Goal: Check status: Check status

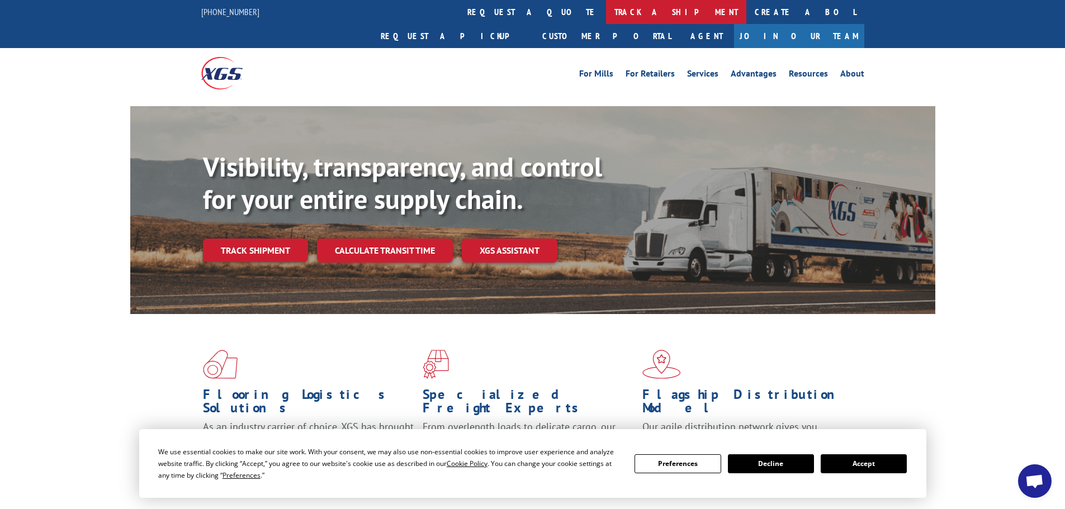
click at [606, 3] on link "track a shipment" at bounding box center [676, 12] width 140 height 24
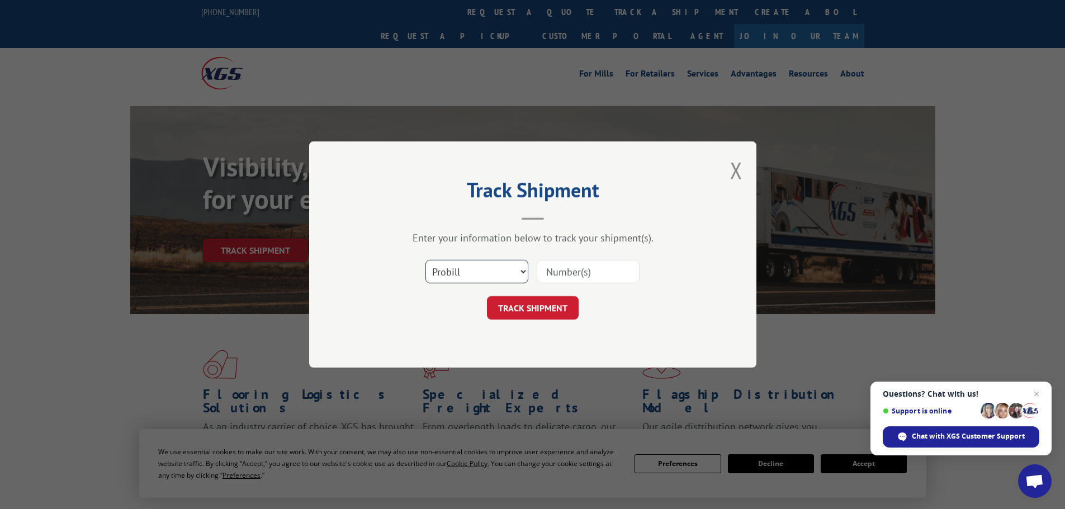
click at [488, 266] on select "Select category... Probill BOL PO" at bounding box center [476, 271] width 103 height 23
click at [425, 260] on select "Select category... Probill BOL PO" at bounding box center [476, 271] width 103 height 23
click at [589, 278] on input at bounding box center [588, 271] width 103 height 23
paste input "17271704"
type input "17271704"
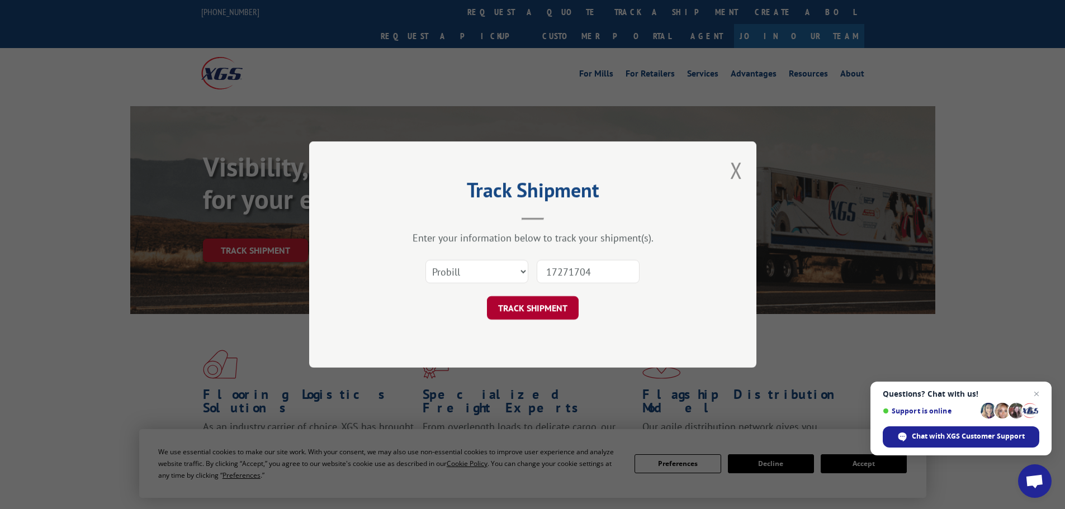
click at [511, 305] on button "TRACK SHIPMENT" at bounding box center [533, 307] width 92 height 23
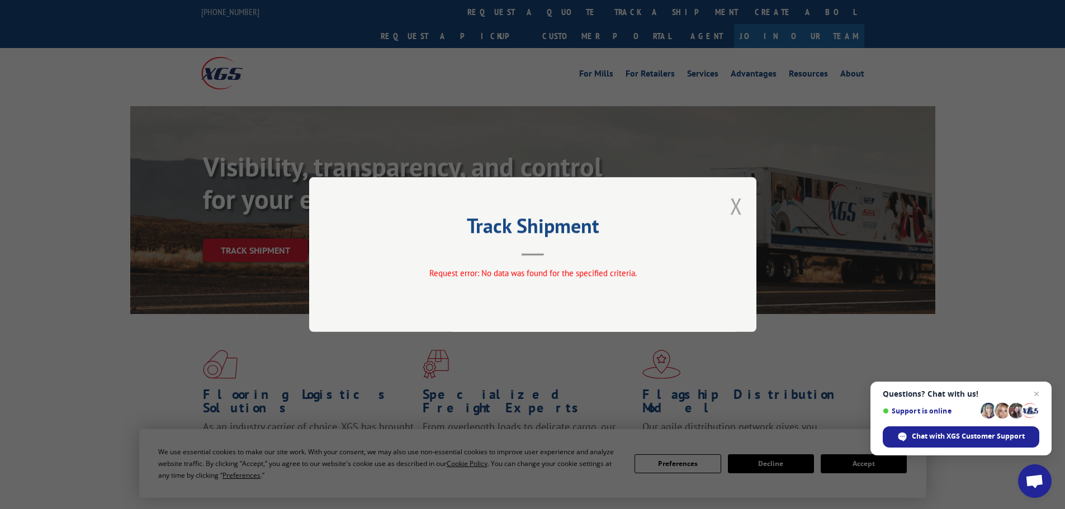
click at [735, 203] on button "Close modal" at bounding box center [736, 206] width 12 height 30
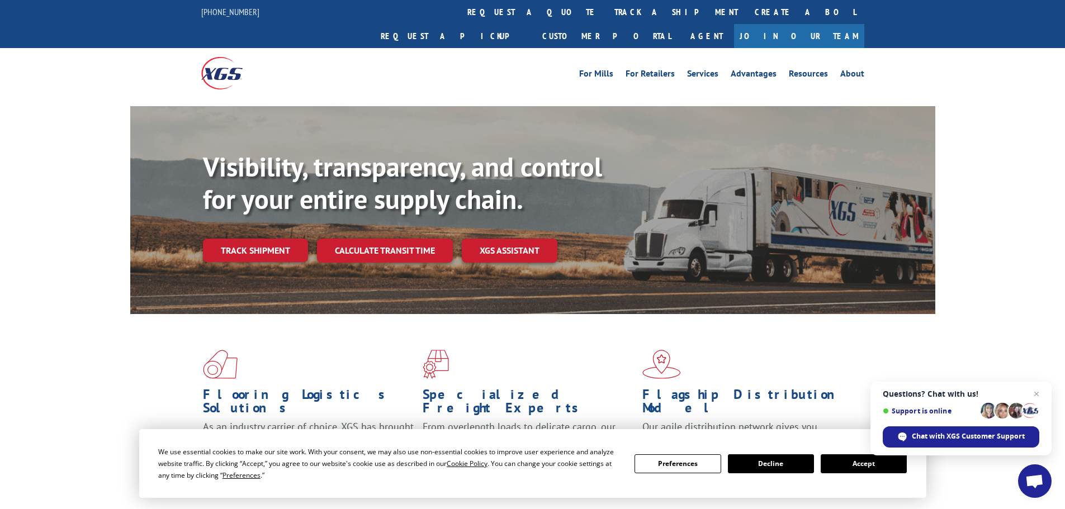
click at [606, 11] on link "track a shipment" at bounding box center [676, 12] width 140 height 24
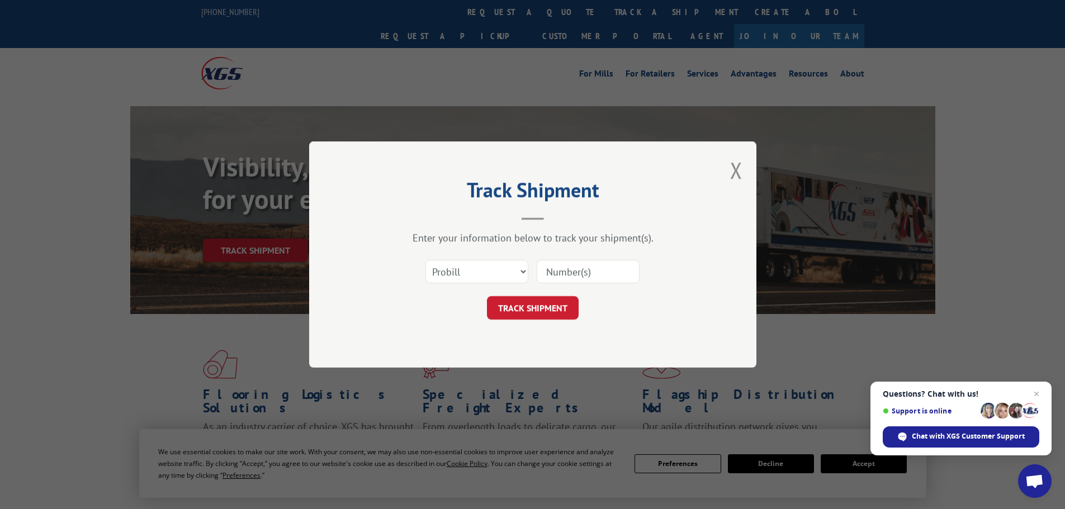
click at [582, 271] on input at bounding box center [588, 271] width 103 height 23
click at [505, 275] on select "Select category... Probill BOL PO" at bounding box center [476, 271] width 103 height 23
click at [577, 276] on input at bounding box center [588, 271] width 103 height 23
type input "17271704"
click at [562, 307] on button "TRACK SHIPMENT" at bounding box center [533, 307] width 92 height 23
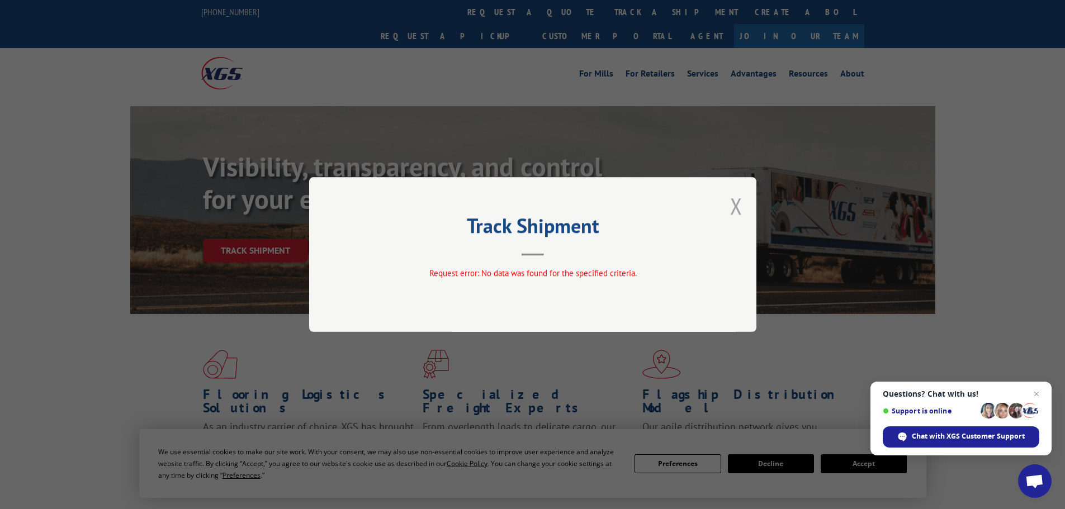
click at [737, 206] on button "Close modal" at bounding box center [736, 206] width 12 height 30
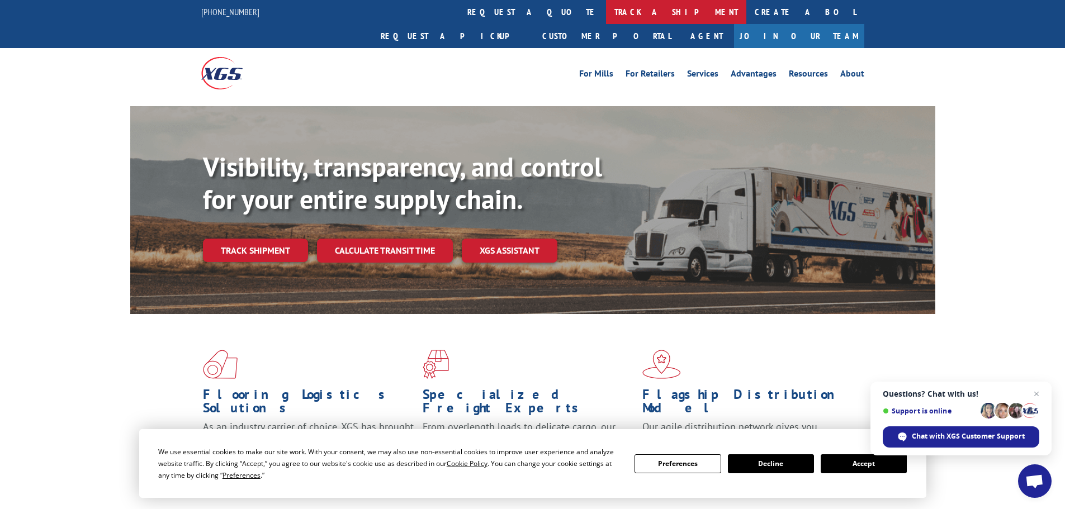
click at [606, 5] on link "track a shipment" at bounding box center [676, 12] width 140 height 24
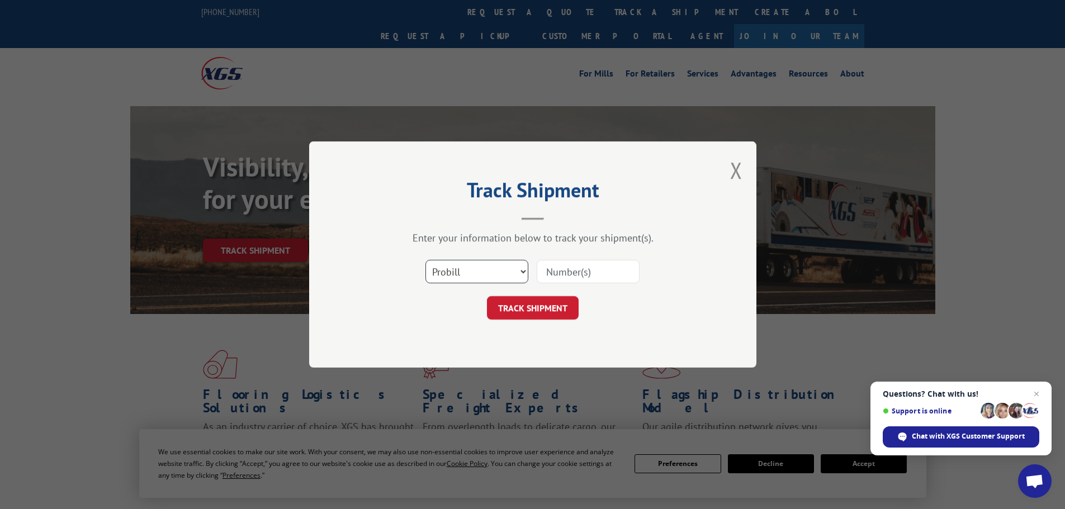
click at [478, 269] on select "Select category... Probill BOL PO" at bounding box center [476, 271] width 103 height 23
click at [581, 273] on input at bounding box center [588, 271] width 103 height 23
type input "17271704"
click at [493, 263] on select "Select category... Probill BOL PO" at bounding box center [476, 271] width 103 height 23
click at [425, 260] on select "Select category... Probill BOL PO" at bounding box center [476, 271] width 103 height 23
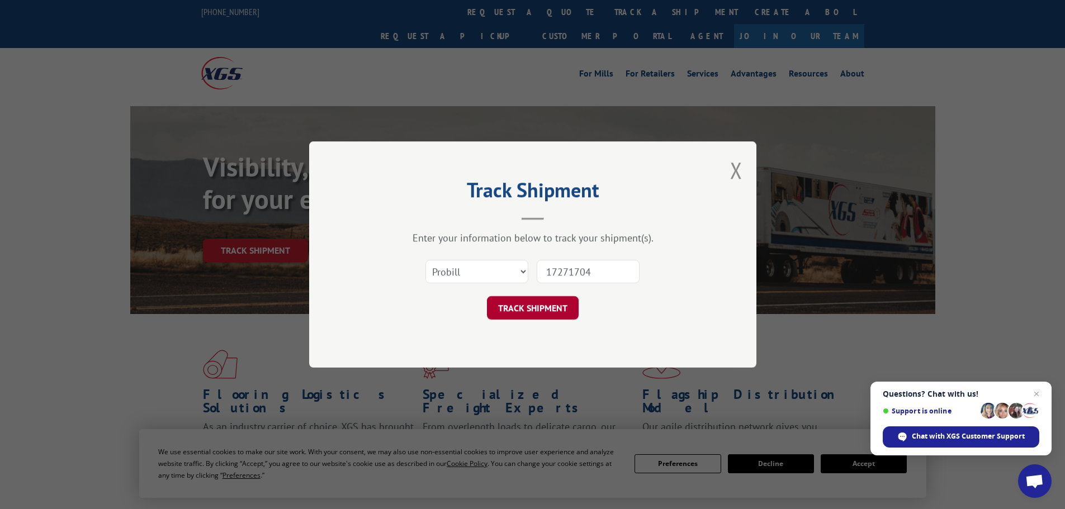
click at [540, 311] on button "TRACK SHIPMENT" at bounding box center [533, 307] width 92 height 23
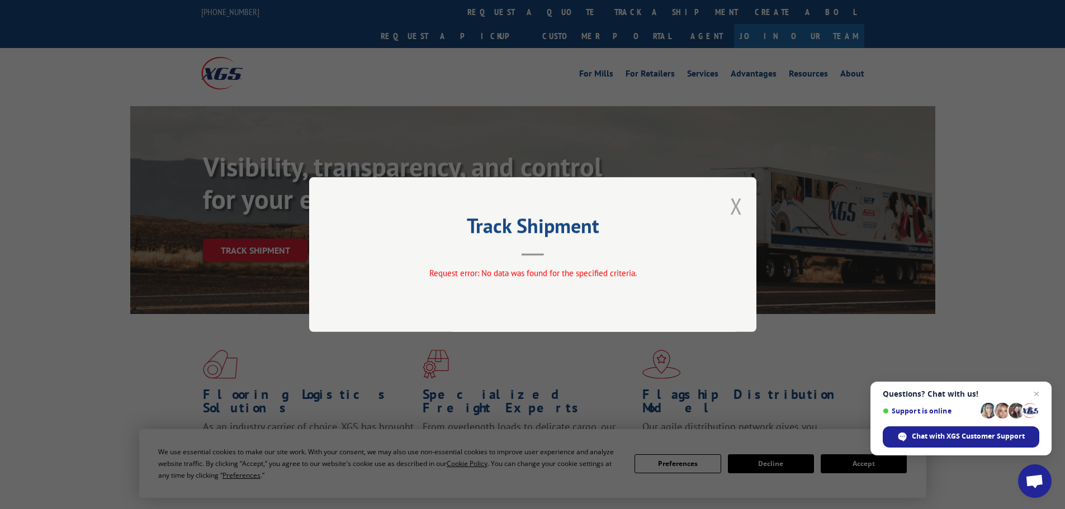
click at [734, 204] on button "Close modal" at bounding box center [736, 206] width 12 height 30
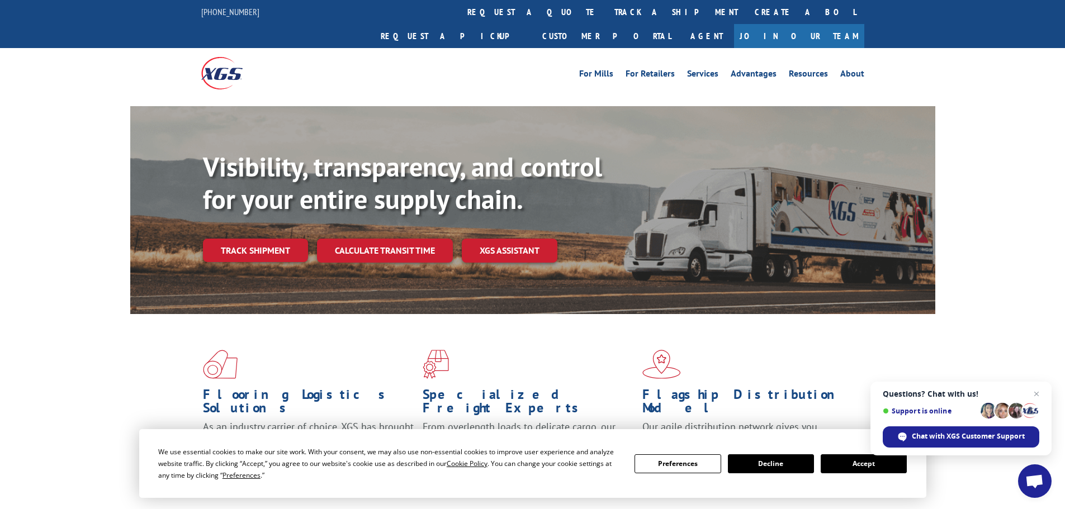
click at [606, 6] on link "track a shipment" at bounding box center [676, 12] width 140 height 24
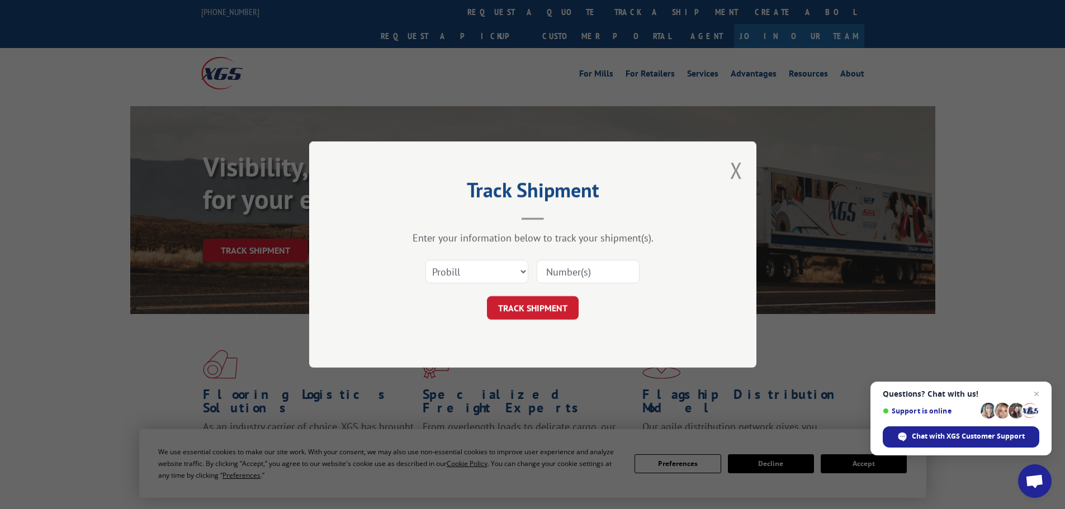
click at [608, 275] on input at bounding box center [588, 271] width 103 height 23
type input "17271704"
click at [598, 274] on input "17271704" at bounding box center [588, 271] width 103 height 23
click at [492, 267] on select "Select category... Probill BOL PO" at bounding box center [476, 271] width 103 height 23
select select "bol"
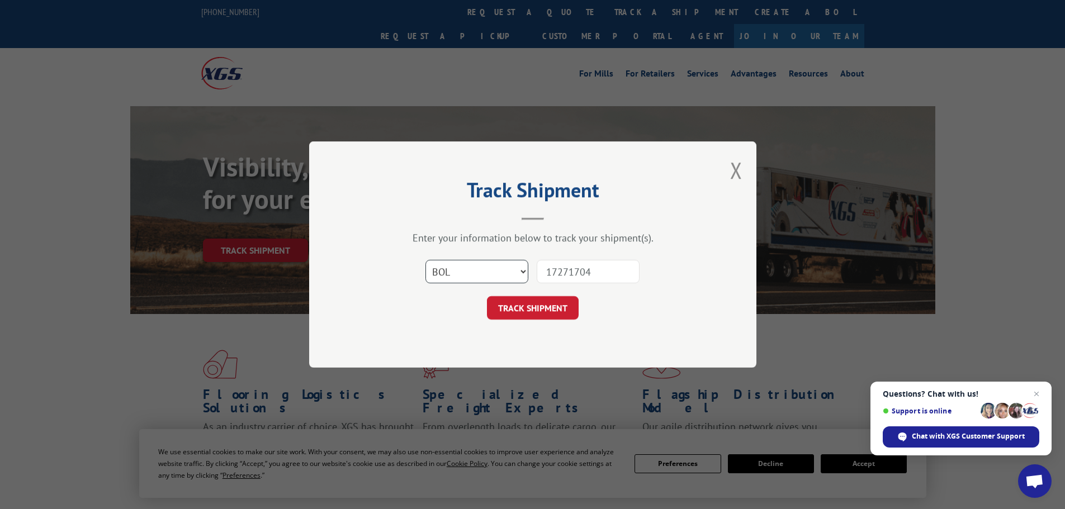
click at [425, 260] on select "Select category... Probill BOL PO" at bounding box center [476, 271] width 103 height 23
click at [537, 304] on button "TRACK SHIPMENT" at bounding box center [533, 307] width 92 height 23
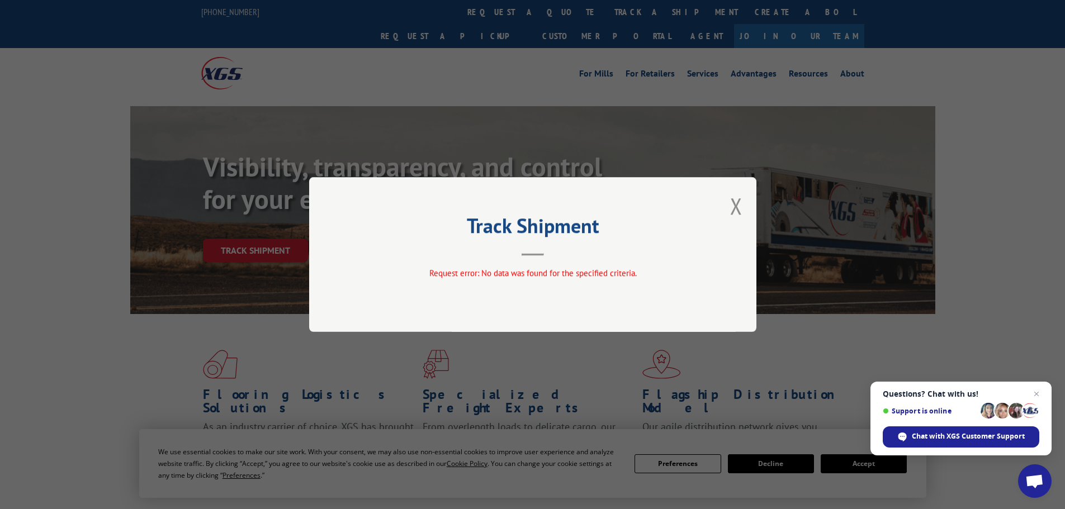
click at [729, 210] on div "Track Shipment Request error: No data was found for the specified criteria." at bounding box center [532, 254] width 447 height 155
click at [732, 207] on button "Close modal" at bounding box center [736, 206] width 12 height 30
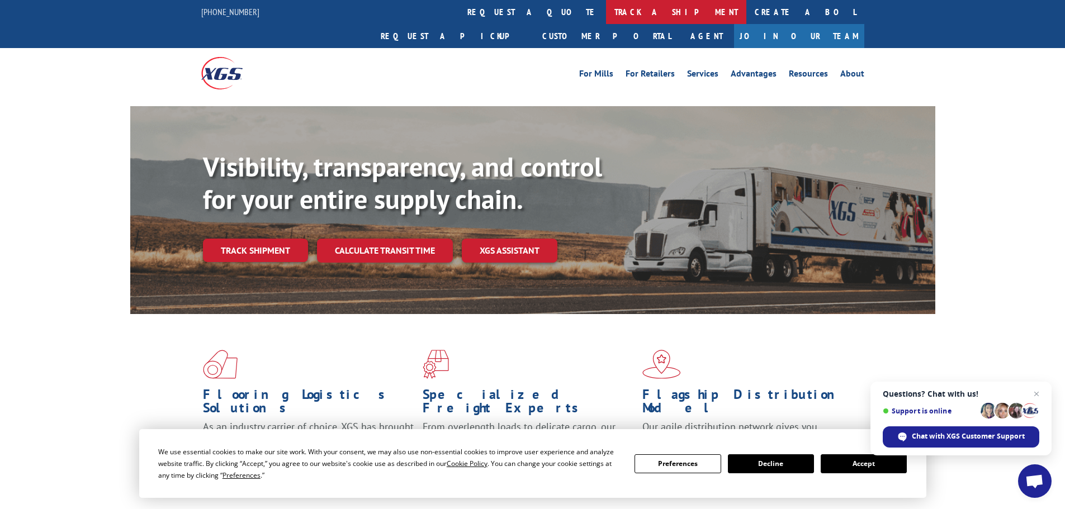
click at [606, 12] on link "track a shipment" at bounding box center [676, 12] width 140 height 24
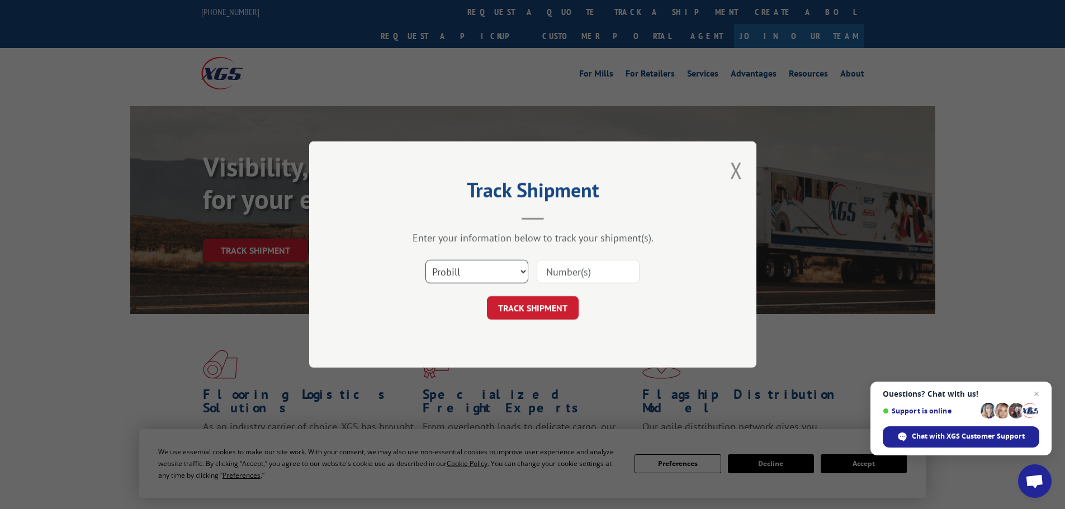
click at [485, 272] on select "Select category... Probill BOL PO" at bounding box center [476, 271] width 103 height 23
select select "po"
click at [425, 260] on select "Select category... Probill BOL PO" at bounding box center [476, 271] width 103 height 23
click at [596, 273] on input at bounding box center [588, 271] width 103 height 23
type input "17271704"
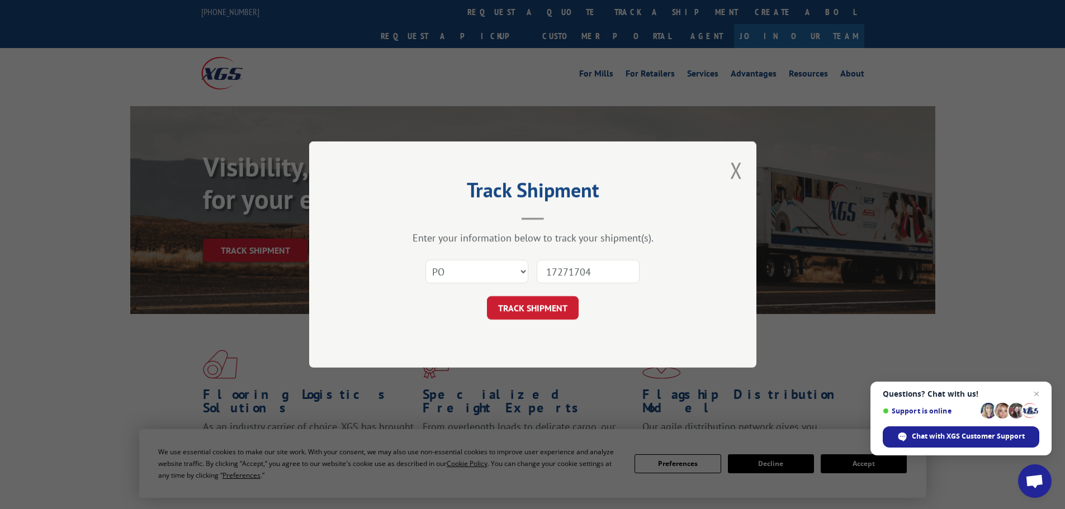
click at [535, 309] on button "TRACK SHIPMENT" at bounding box center [533, 307] width 92 height 23
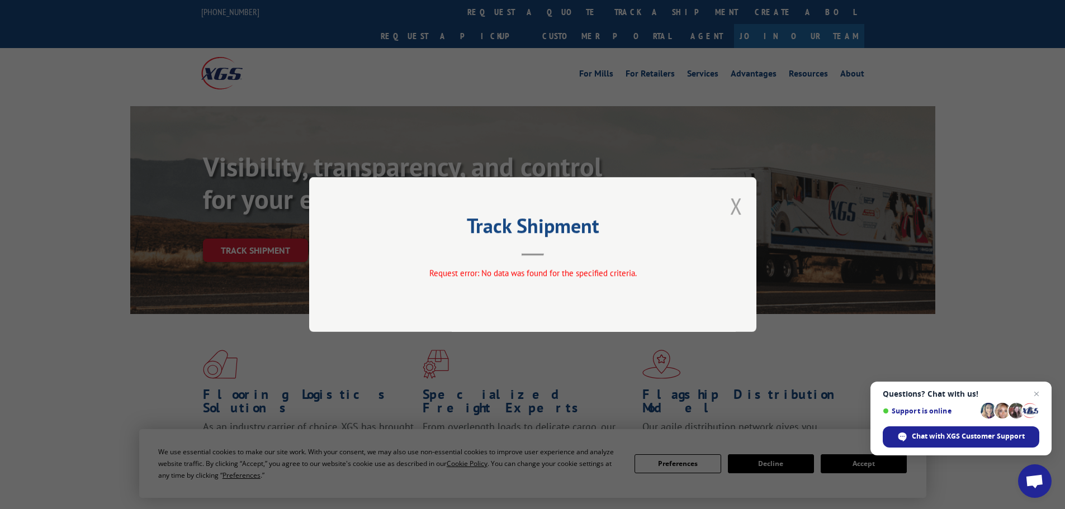
click at [732, 207] on button "Close modal" at bounding box center [736, 206] width 12 height 30
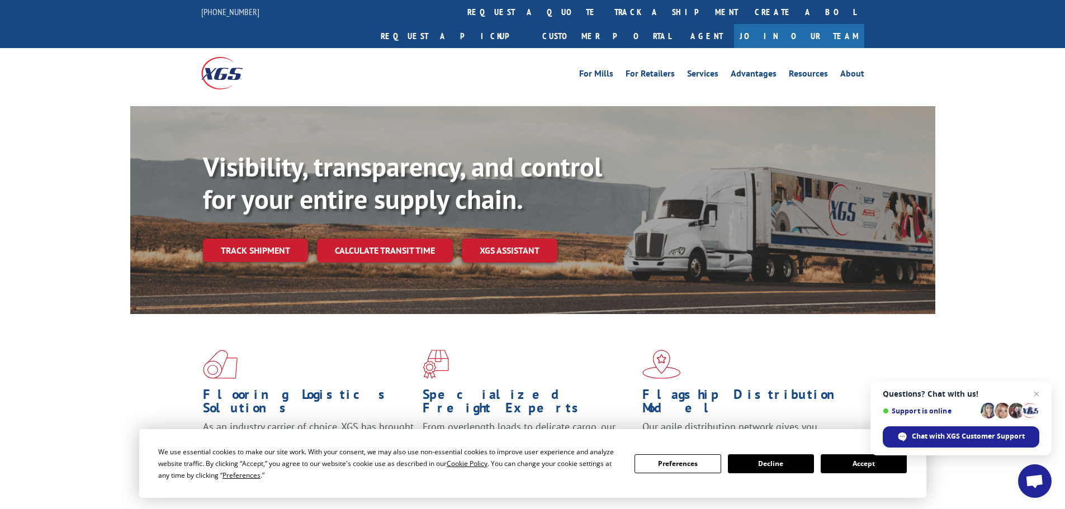
click at [606, 17] on link "track a shipment" at bounding box center [676, 12] width 140 height 24
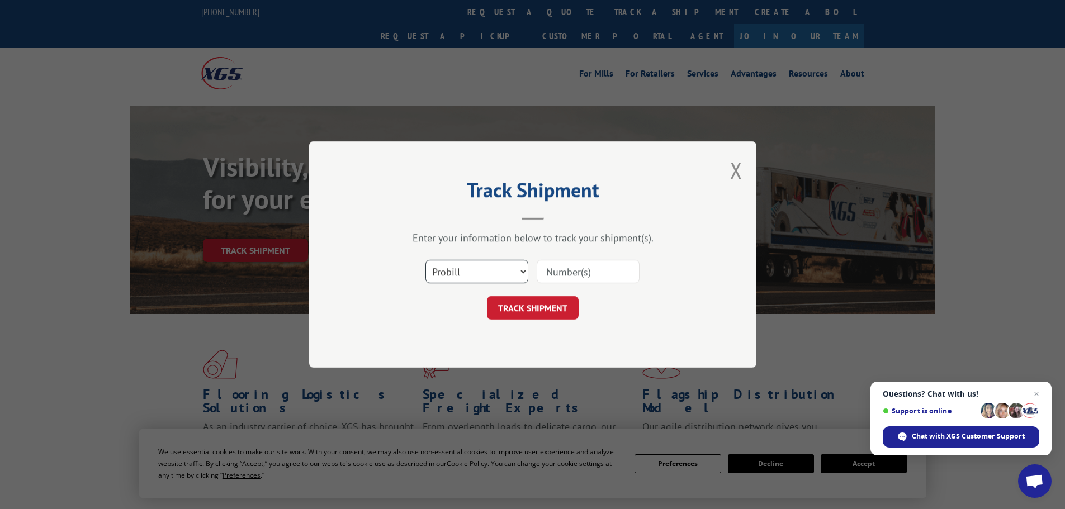
drag, startPoint x: 500, startPoint y: 272, endPoint x: 494, endPoint y: 275, distance: 6.2
click at [500, 272] on select "Select category... Probill BOL PO" at bounding box center [476, 271] width 103 height 23
drag, startPoint x: 493, startPoint y: 278, endPoint x: 544, endPoint y: 281, distance: 51.5
click at [493, 278] on select "Select category... Probill BOL PO" at bounding box center [476, 271] width 103 height 23
click at [581, 284] on div "Select category... Probill BOL PO" at bounding box center [532, 271] width 335 height 37
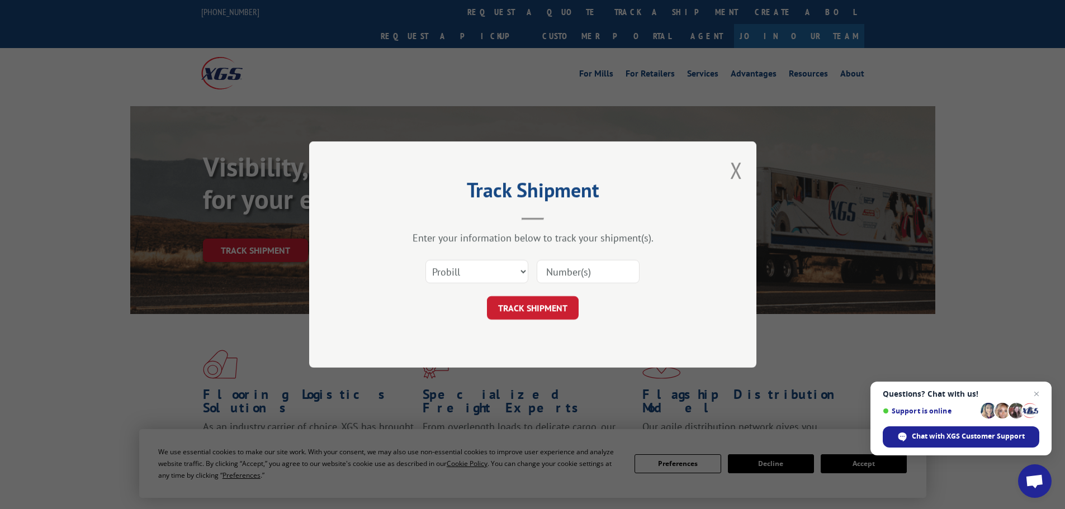
click at [590, 274] on input at bounding box center [588, 271] width 103 height 23
type input "17271704"
drag, startPoint x: 600, startPoint y: 274, endPoint x: 557, endPoint y: 265, distance: 44.0
click at [557, 265] on input "17271704" at bounding box center [588, 271] width 103 height 23
click at [613, 274] on input "17271704" at bounding box center [588, 271] width 103 height 23
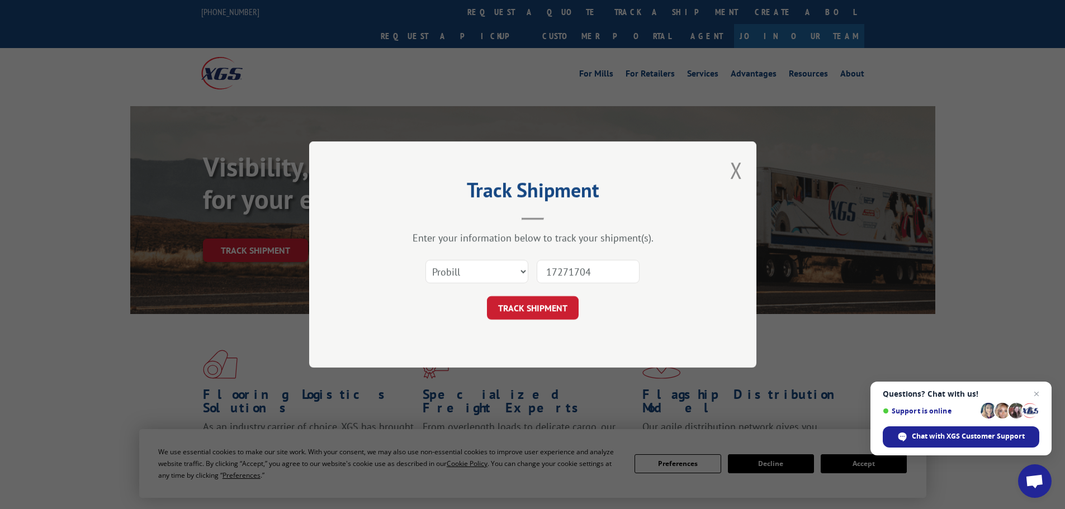
click at [547, 311] on button "TRACK SHIPMENT" at bounding box center [533, 307] width 92 height 23
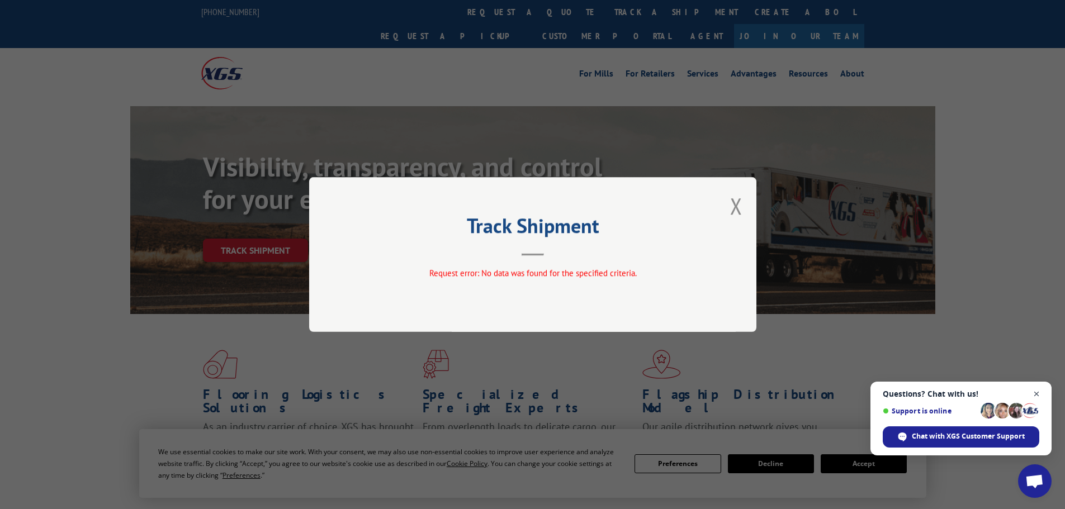
click at [1036, 392] on span "Close chat" at bounding box center [1036, 394] width 14 height 14
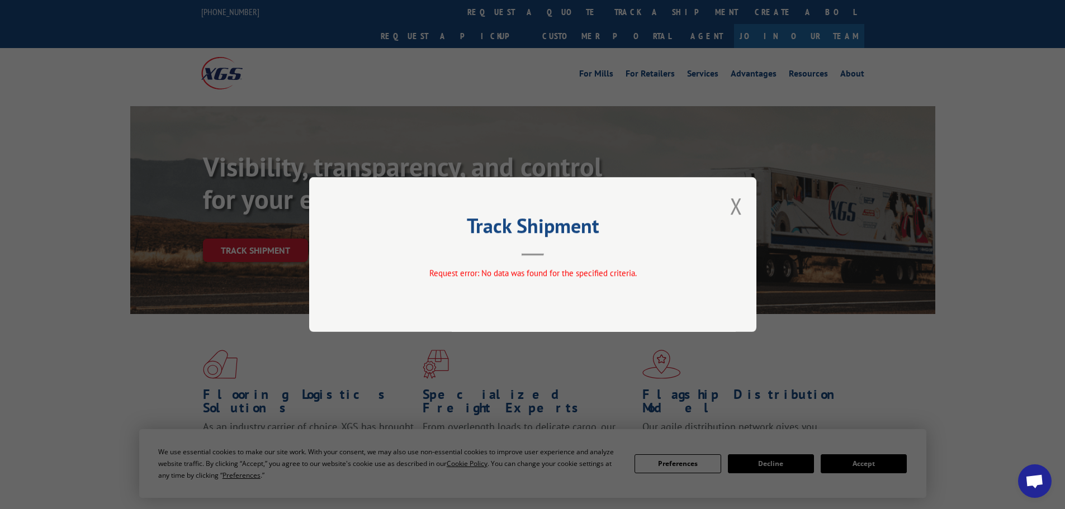
click at [741, 206] on button "Close modal" at bounding box center [736, 206] width 12 height 30
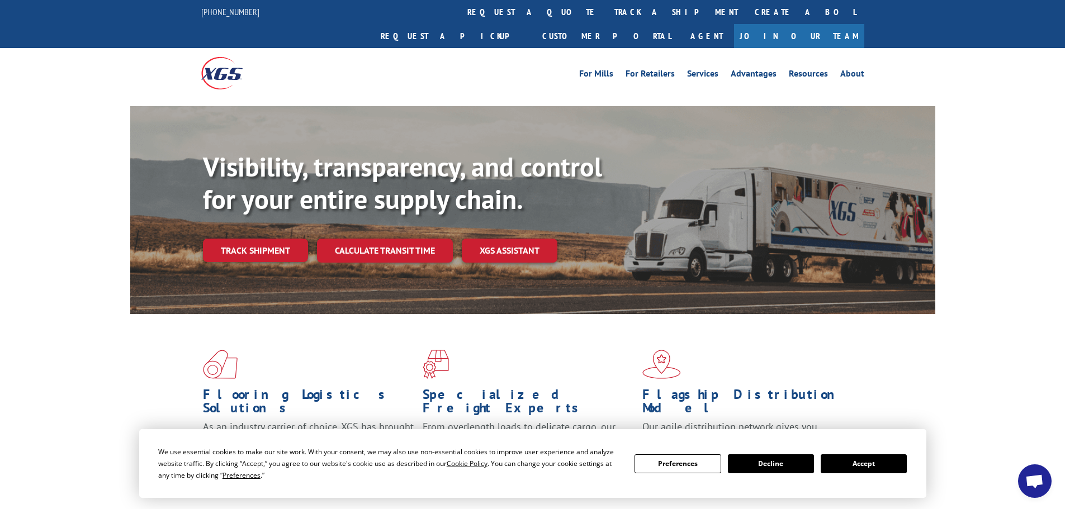
click at [606, 17] on link "track a shipment" at bounding box center [676, 12] width 140 height 24
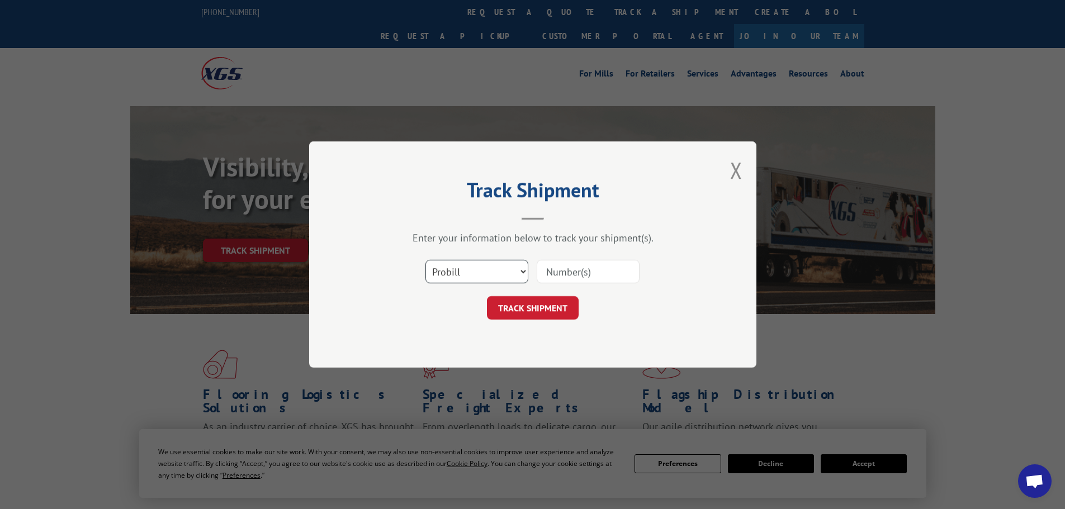
click at [488, 270] on select "Select category... Probill BOL PO" at bounding box center [476, 271] width 103 height 23
click at [488, 268] on select "Select category... Probill BOL PO" at bounding box center [476, 271] width 103 height 23
drag, startPoint x: 614, startPoint y: 274, endPoint x: 604, endPoint y: 273, distance: 10.1
click at [614, 272] on input at bounding box center [588, 271] width 103 height 23
type input "17271704"
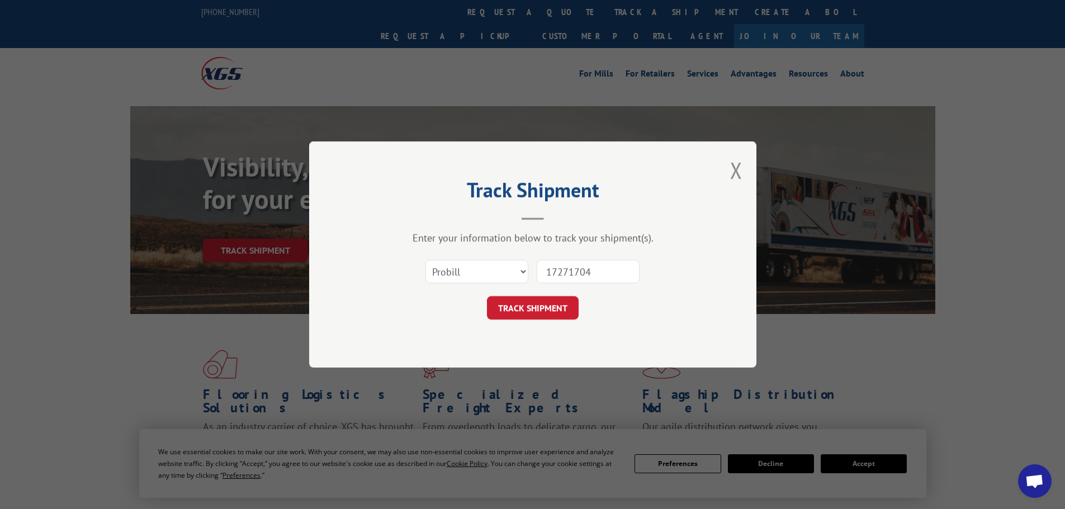
click at [552, 306] on button "TRACK SHIPMENT" at bounding box center [533, 307] width 92 height 23
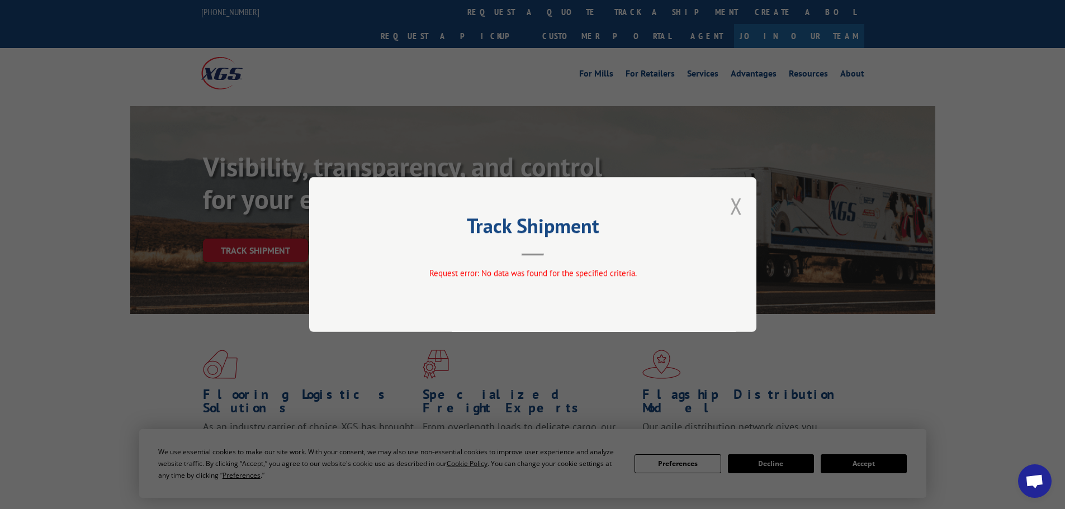
click at [740, 208] on button "Close modal" at bounding box center [736, 206] width 12 height 30
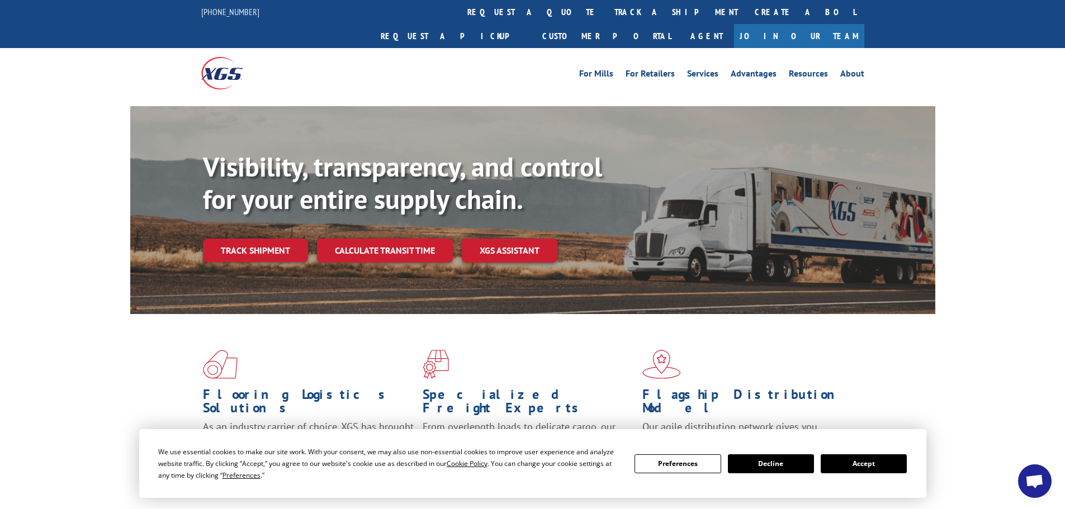
click at [606, 8] on link "track a shipment" at bounding box center [676, 12] width 140 height 24
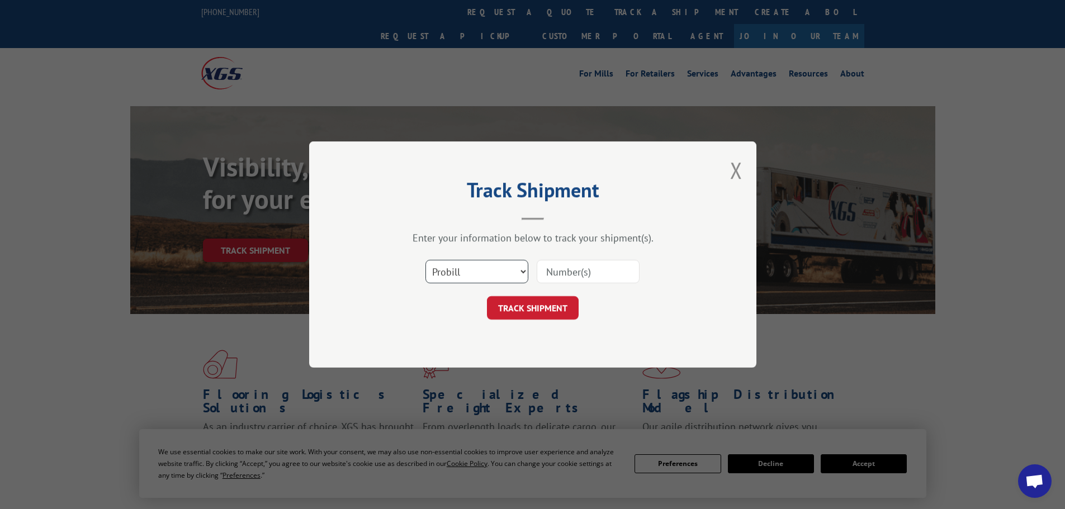
click at [493, 269] on select "Select category... Probill BOL PO" at bounding box center [476, 271] width 103 height 23
click at [492, 268] on select "Select category... Probill BOL PO" at bounding box center [476, 271] width 103 height 23
click at [596, 270] on input at bounding box center [588, 271] width 103 height 23
type input "17271704"
click at [627, 277] on input "17271704" at bounding box center [588, 271] width 103 height 23
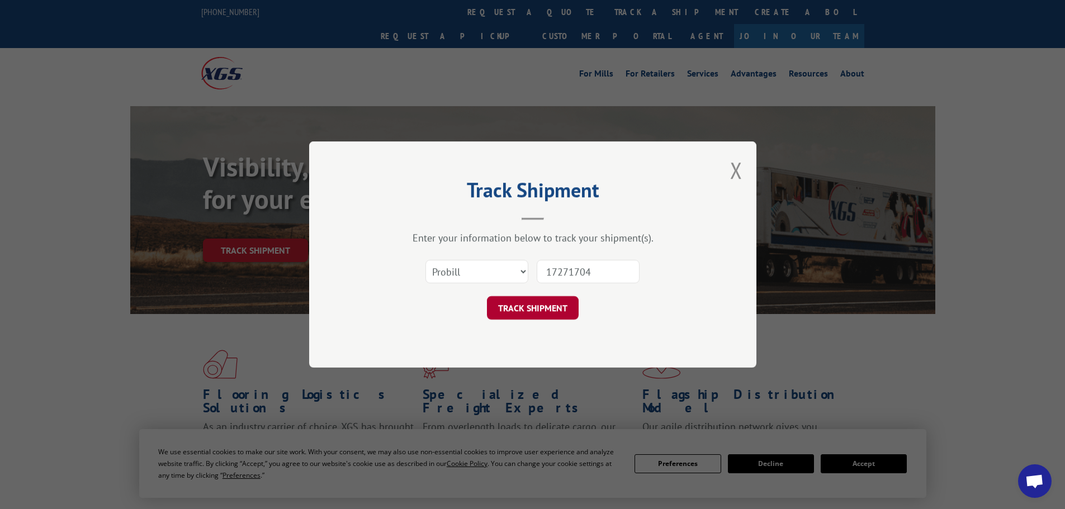
click at [525, 304] on button "TRACK SHIPMENT" at bounding box center [533, 307] width 92 height 23
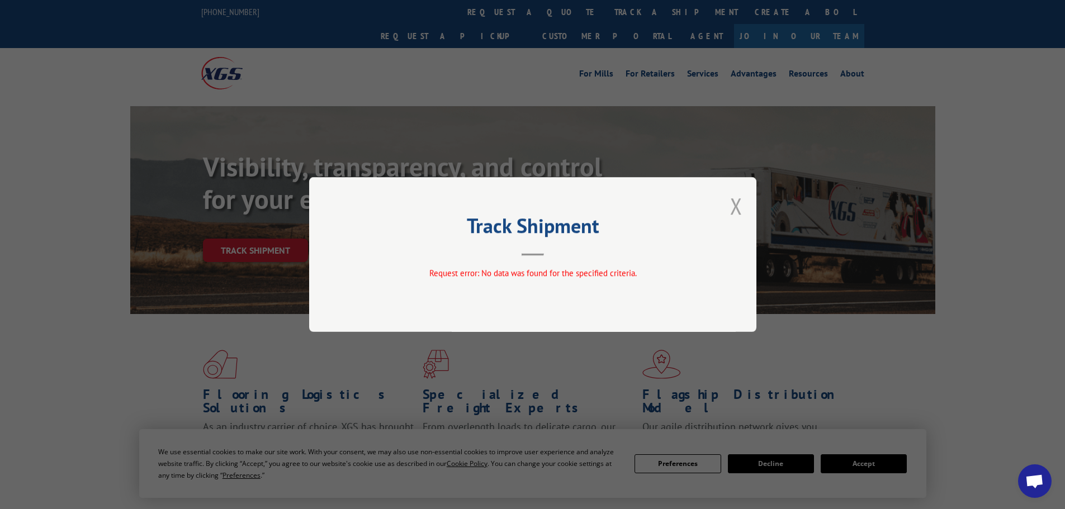
click at [733, 202] on button "Close modal" at bounding box center [736, 206] width 12 height 30
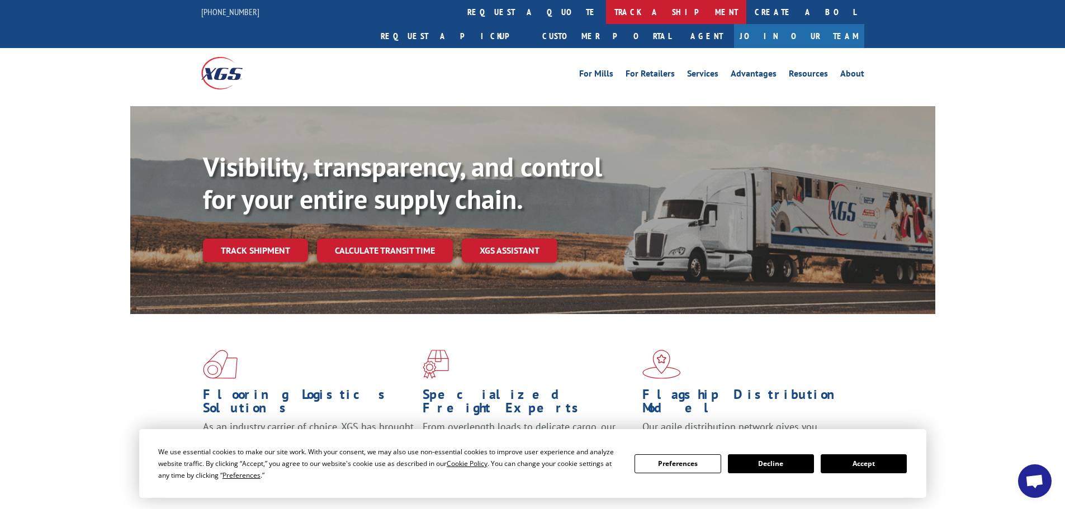
click at [606, 22] on link "track a shipment" at bounding box center [676, 12] width 140 height 24
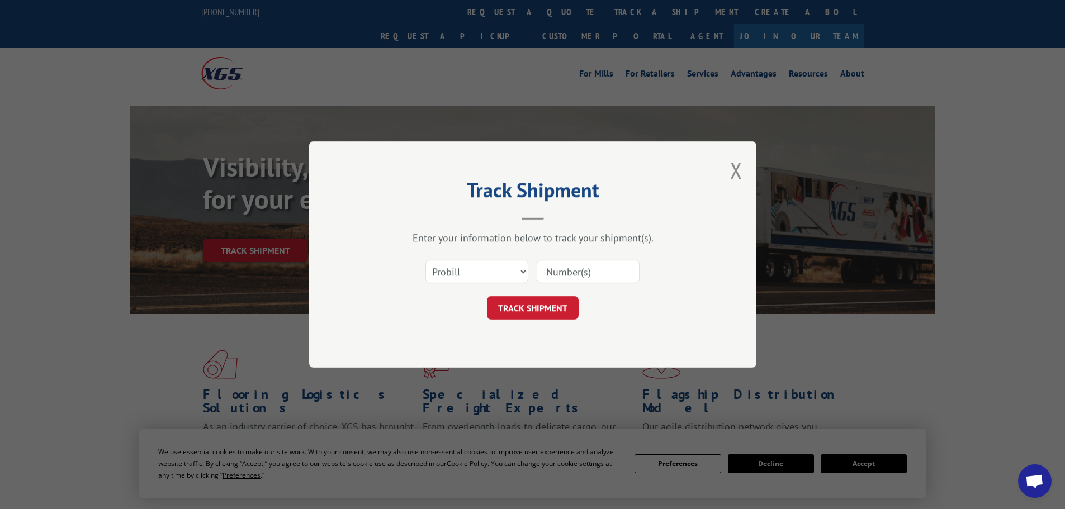
click at [590, 275] on input at bounding box center [588, 271] width 103 height 23
type input "1"
click at [504, 273] on select "Select category... Probill BOL PO" at bounding box center [476, 271] width 103 height 23
select select "bol"
click at [425, 260] on select "Select category... Probill BOL PO" at bounding box center [476, 271] width 103 height 23
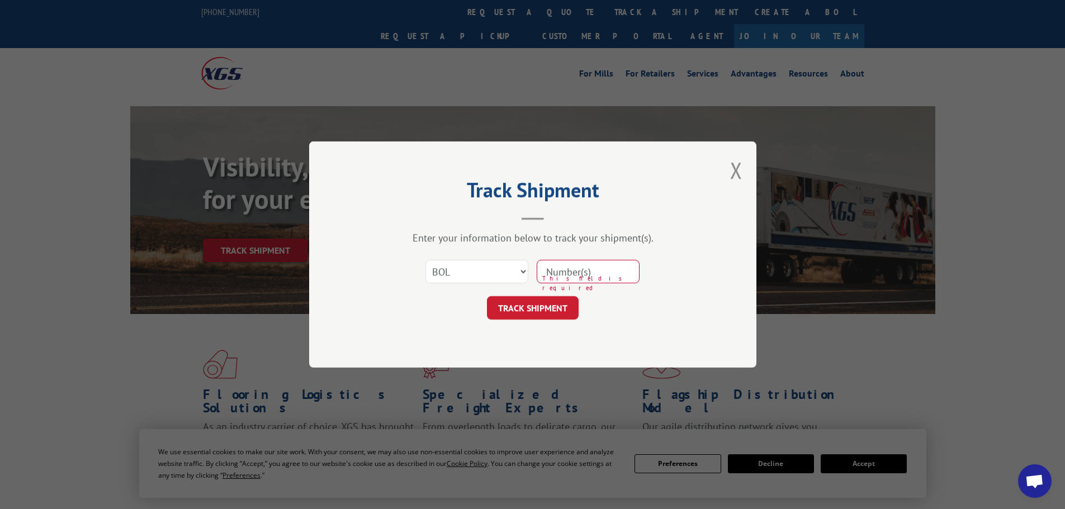
click at [610, 276] on input at bounding box center [588, 271] width 103 height 23
type input "7059702"
click at [548, 305] on button "TRACK SHIPMENT" at bounding box center [533, 307] width 92 height 23
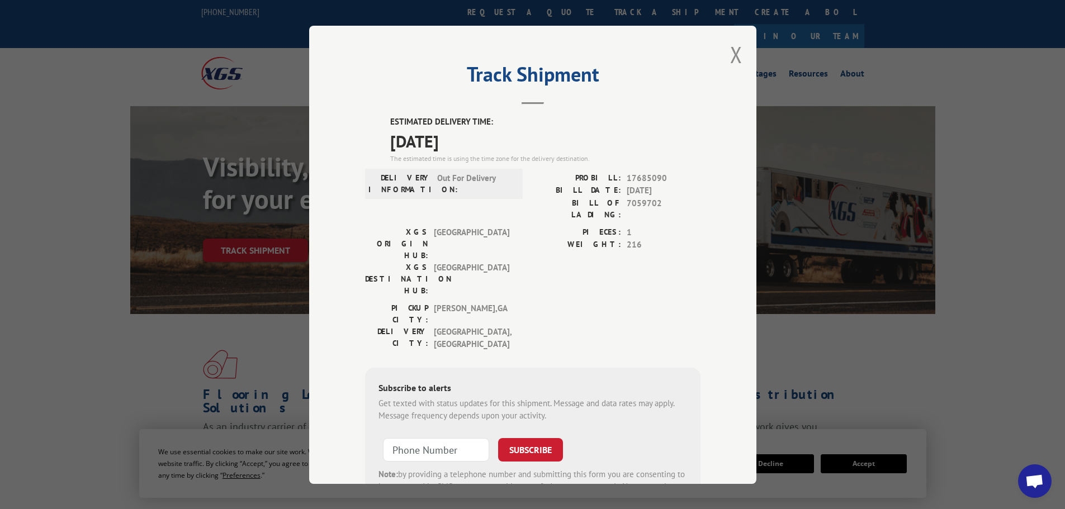
drag, startPoint x: 658, startPoint y: 168, endPoint x: 500, endPoint y: 192, distance: 159.3
click at [500, 192] on div "ESTIMATED DELIVERY TIME: [DATE] The estimated time is using the time zone for t…" at bounding box center [532, 318] width 335 height 404
click at [501, 192] on span "Out For Delivery" at bounding box center [474, 183] width 75 height 23
click at [533, 226] on label "PIECES:" at bounding box center [577, 232] width 88 height 13
drag, startPoint x: 662, startPoint y: 204, endPoint x: 520, endPoint y: 204, distance: 142.5
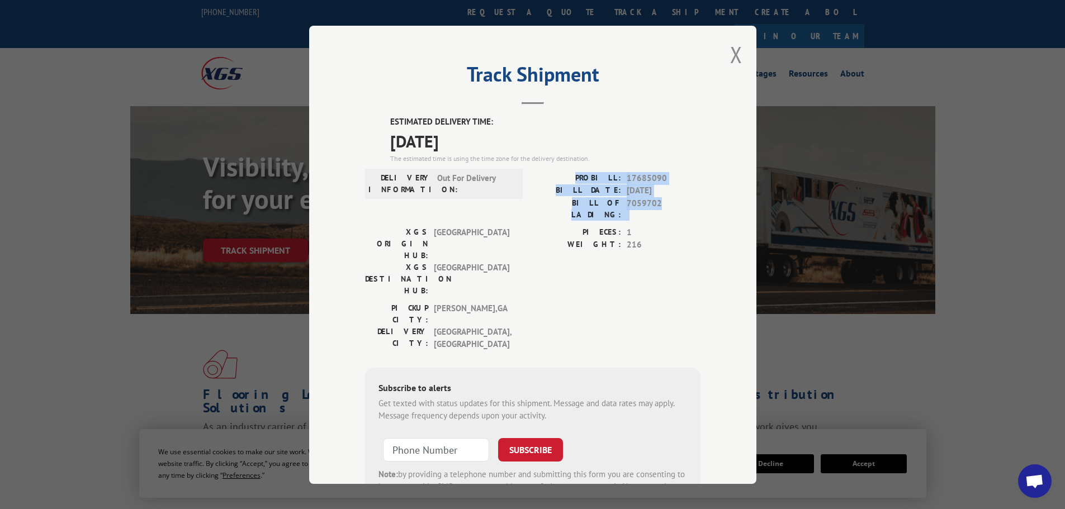
click at [518, 204] on div "DELIVERY INFORMATION: Out For Delivery PROBILL: 17685090 BILL DATE: [DATE] BILL…" at bounding box center [532, 199] width 335 height 54
click at [667, 210] on span "7059702" at bounding box center [664, 208] width 74 height 23
drag, startPoint x: 673, startPoint y: 198, endPoint x: 545, endPoint y: 203, distance: 128.1
click at [550, 205] on div "BILL OF LADING: 7059702" at bounding box center [617, 208] width 168 height 23
click at [558, 239] on label "WEIGHT:" at bounding box center [577, 245] width 88 height 13
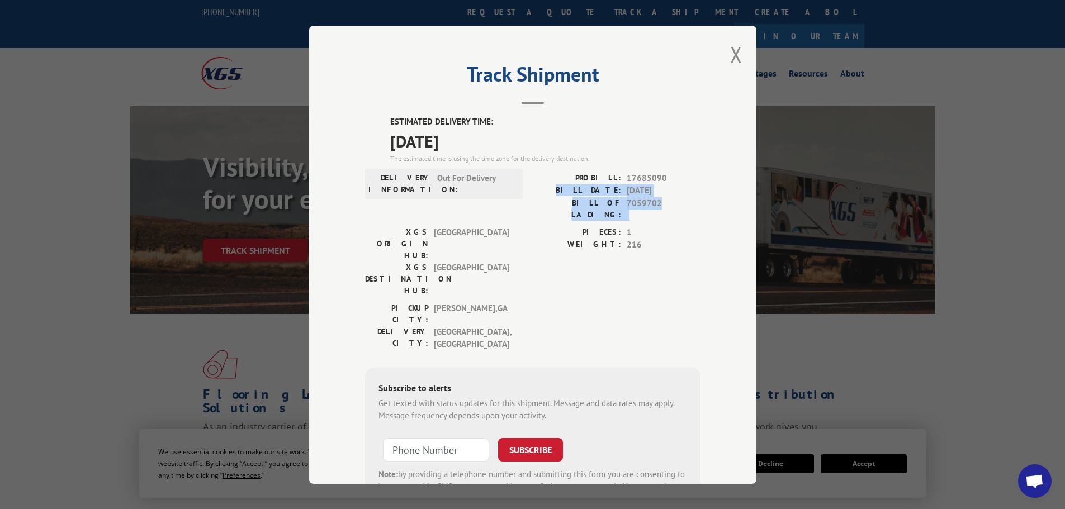
drag, startPoint x: 668, startPoint y: 201, endPoint x: 524, endPoint y: 192, distance: 143.9
click at [524, 192] on div "DELIVERY INFORMATION: Out For Delivery PROBILL: 17685090 BILL DATE: [DATE] BILL…" at bounding box center [532, 199] width 335 height 54
click at [682, 239] on span "216" at bounding box center [664, 245] width 74 height 13
click at [651, 239] on span "216" at bounding box center [664, 245] width 74 height 13
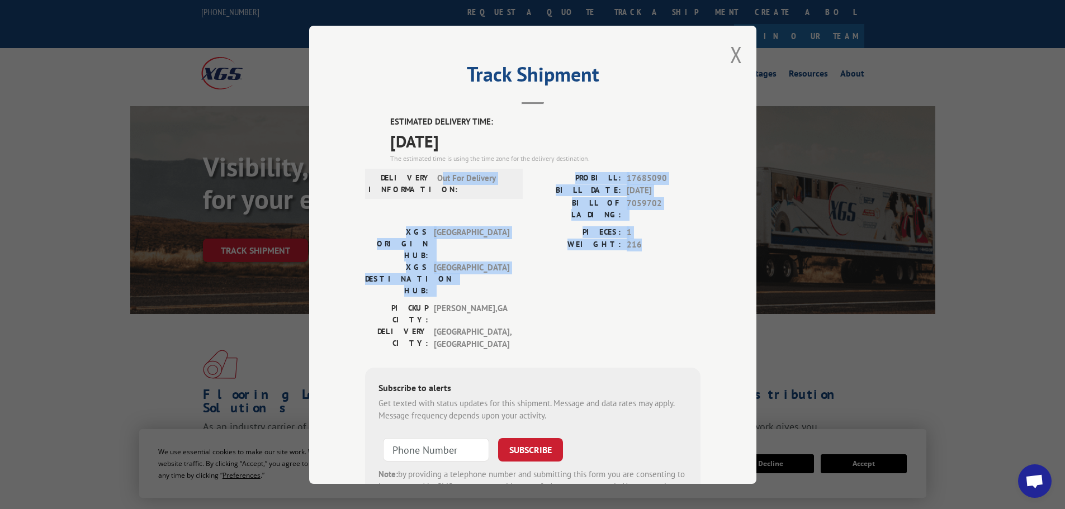
drag, startPoint x: 656, startPoint y: 242, endPoint x: 436, endPoint y: 207, distance: 222.4
click at [436, 207] on div "ESTIMATED DELIVERY TIME: [DATE] The estimated time is using the time zone for t…" at bounding box center [532, 318] width 335 height 404
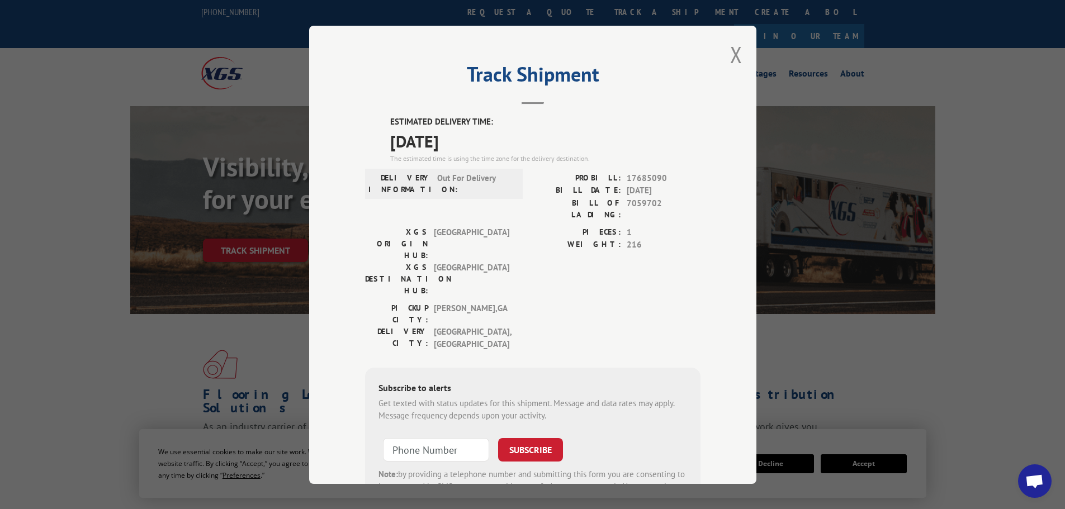
drag, startPoint x: 488, startPoint y: 262, endPoint x: 501, endPoint y: 258, distance: 13.1
click at [493, 302] on span "[GEOGRAPHIC_DATA] , [GEOGRAPHIC_DATA]" at bounding box center [471, 313] width 75 height 23
drag, startPoint x: 665, startPoint y: 246, endPoint x: 608, endPoint y: 247, distance: 56.5
click at [611, 246] on div "PIECES: 1 WEIGHT: 216" at bounding box center [617, 264] width 168 height 76
drag, startPoint x: 606, startPoint y: 247, endPoint x: 586, endPoint y: 229, distance: 27.3
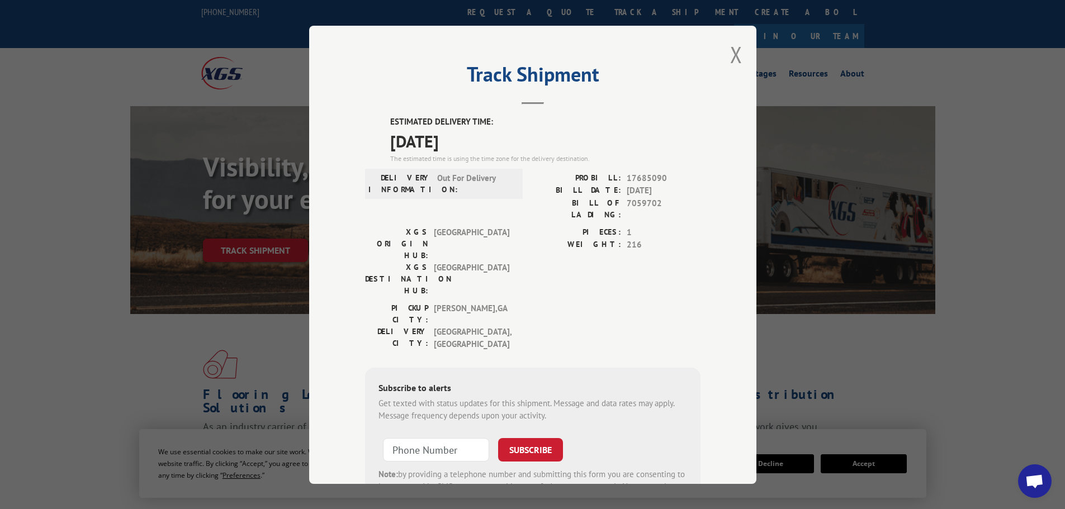
click at [600, 245] on div "PIECES: 1 WEIGHT: 216" at bounding box center [617, 264] width 168 height 76
click at [583, 226] on label "PIECES:" at bounding box center [577, 232] width 88 height 13
drag, startPoint x: 646, startPoint y: 236, endPoint x: 544, endPoint y: 226, distance: 102.2
click at [544, 226] on div "PIECES: 1 WEIGHT: 216" at bounding box center [617, 238] width 168 height 25
click at [663, 193] on span "[DATE]" at bounding box center [664, 190] width 74 height 13
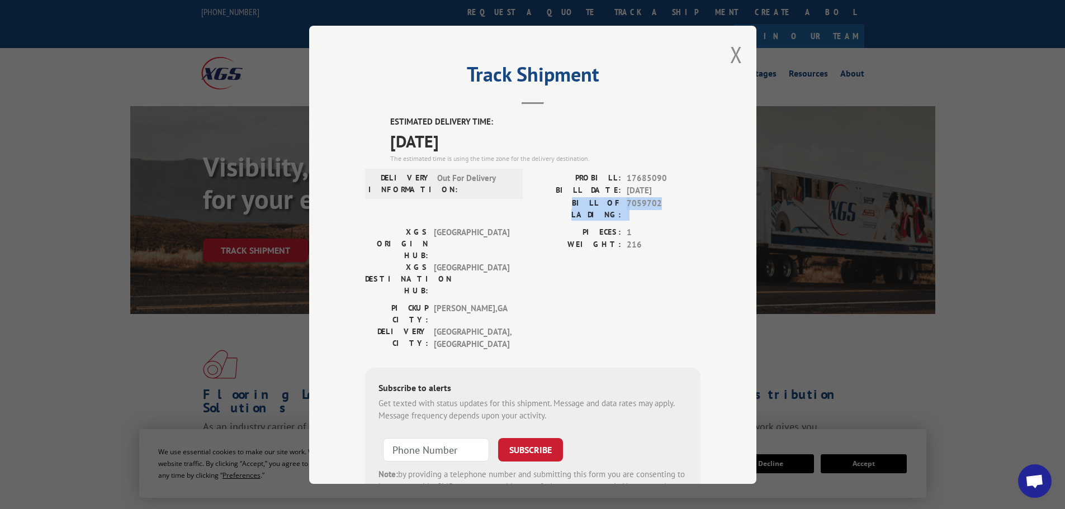
drag, startPoint x: 671, startPoint y: 214, endPoint x: 562, endPoint y: 211, distance: 109.6
click at [562, 211] on div "PROBILL: 17685090 BILL DATE: [DATE] BILL OF LADING: 7059702" at bounding box center [617, 199] width 168 height 54
click at [634, 246] on div "PIECES: 1 WEIGHT: 216" at bounding box center [617, 264] width 168 height 76
drag, startPoint x: 668, startPoint y: 240, endPoint x: 568, endPoint y: 192, distance: 110.7
click at [556, 212] on div "ESTIMATED DELIVERY TIME: [DATE] The estimated time is using the time zone for t…" at bounding box center [532, 318] width 335 height 404
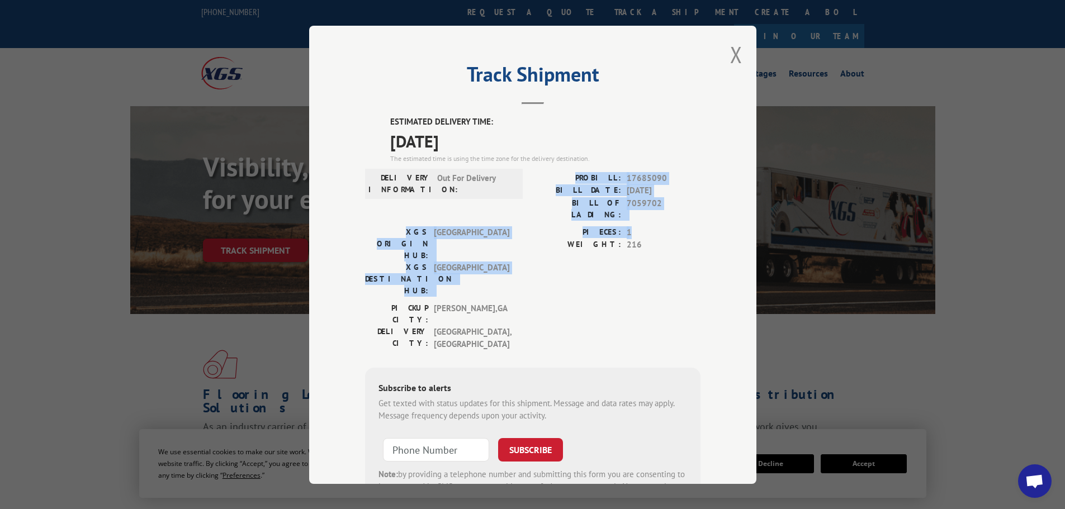
drag, startPoint x: 579, startPoint y: 166, endPoint x: 652, endPoint y: 236, distance: 101.6
click at [658, 225] on div "ESTIMATED DELIVERY TIME: [DATE] The estimated time is using the time zone for t…" at bounding box center [532, 318] width 335 height 404
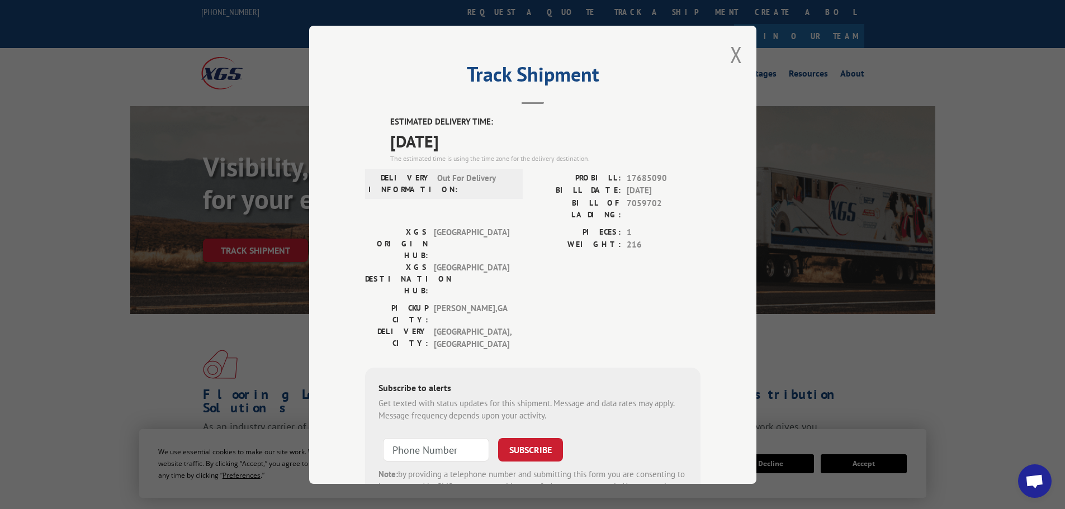
click at [649, 253] on div "PIECES: 1 WEIGHT: 216" at bounding box center [617, 264] width 168 height 76
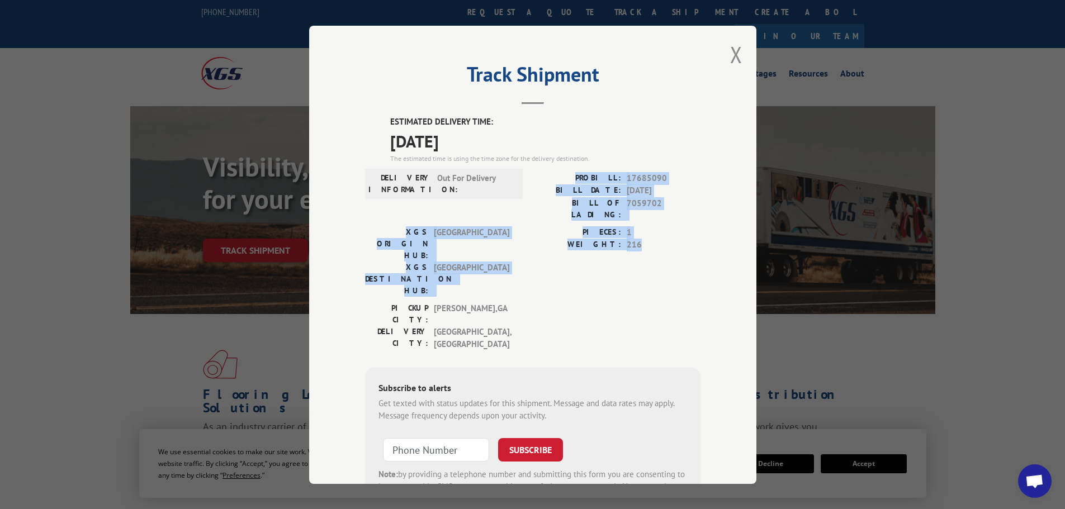
drag, startPoint x: 667, startPoint y: 244, endPoint x: 558, endPoint y: 167, distance: 133.5
click at [558, 167] on div "ESTIMATED DELIVERY TIME: [DATE] The estimated time is using the time zone for t…" at bounding box center [532, 318] width 335 height 404
click at [687, 211] on div "PROBILL: 17685090 BILL DATE: [DATE] BILL OF LADING: 7059702" at bounding box center [617, 199] width 168 height 54
click at [680, 244] on div "PIECES: 1 WEIGHT: 216" at bounding box center [617, 264] width 168 height 76
drag, startPoint x: 661, startPoint y: 250, endPoint x: 574, endPoint y: 175, distance: 114.1
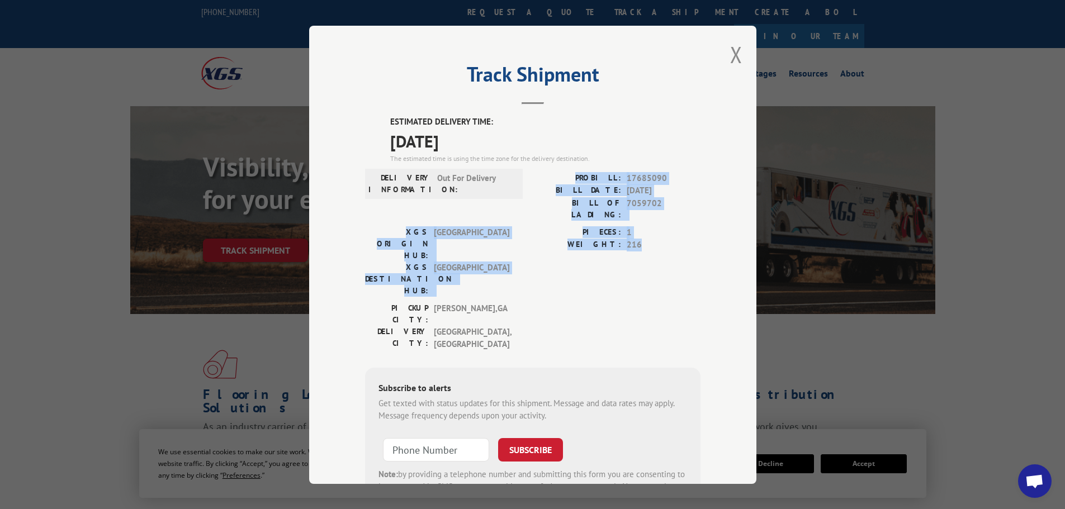
click at [574, 175] on div "ESTIMATED DELIVERY TIME: [DATE] The estimated time is using the time zone for t…" at bounding box center [532, 318] width 335 height 404
click at [674, 227] on div "PIECES: 1 WEIGHT: 216" at bounding box center [617, 238] width 168 height 25
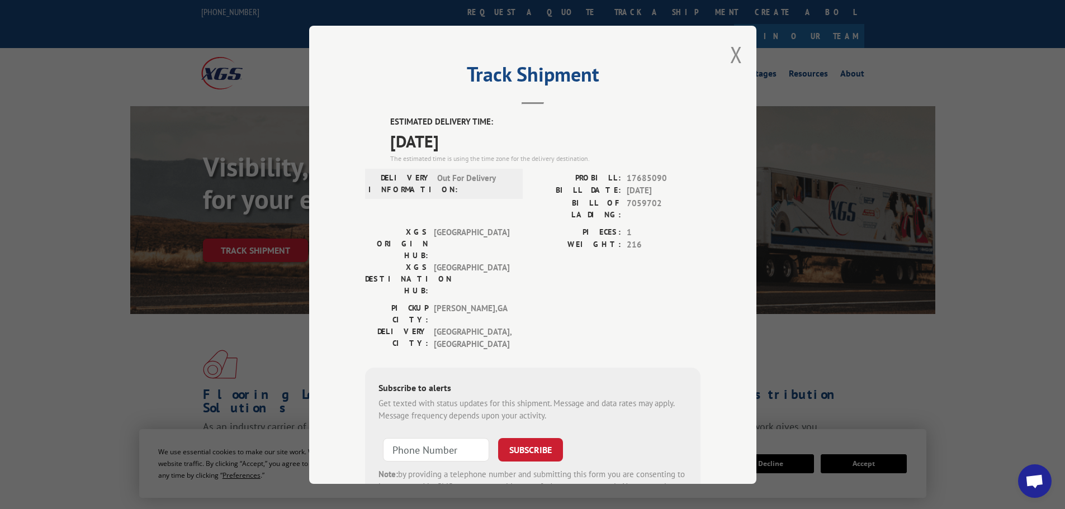
click at [686, 302] on div "PICKUP CITY: [GEOGRAPHIC_DATA] , [GEOGRAPHIC_DATA]: [GEOGRAPHIC_DATA] , [GEOGRA…" at bounding box center [532, 329] width 335 height 54
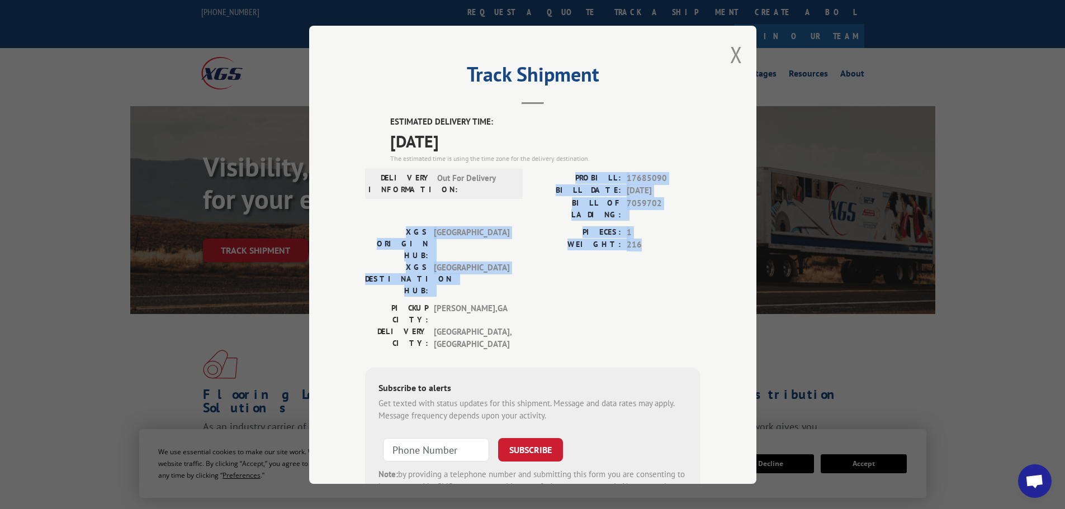
drag, startPoint x: 692, startPoint y: 257, endPoint x: 576, endPoint y: 170, distance: 145.0
click at [576, 170] on div "ESTIMATED DELIVERY TIME: [DATE] The estimated time is using the time zone for t…" at bounding box center [532, 318] width 335 height 404
click at [637, 239] on span "216" at bounding box center [664, 245] width 74 height 13
drag, startPoint x: 681, startPoint y: 272, endPoint x: 542, endPoint y: 170, distance: 172.7
click at [552, 166] on div "ESTIMATED DELIVERY TIME: [DATE] The estimated time is using the time zone for t…" at bounding box center [532, 318] width 335 height 404
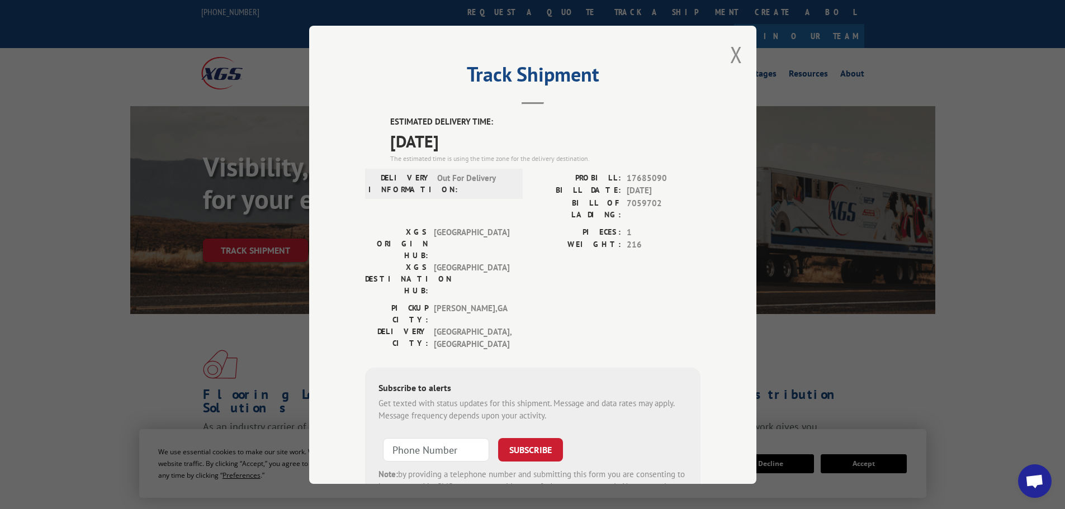
drag, startPoint x: 518, startPoint y: 183, endPoint x: 513, endPoint y: 177, distance: 7.9
click at [516, 179] on div "DELIVERY INFORMATION: Out For Delivery PROBILL: 17685090 BILL DATE: [DATE] BILL…" at bounding box center [532, 199] width 335 height 54
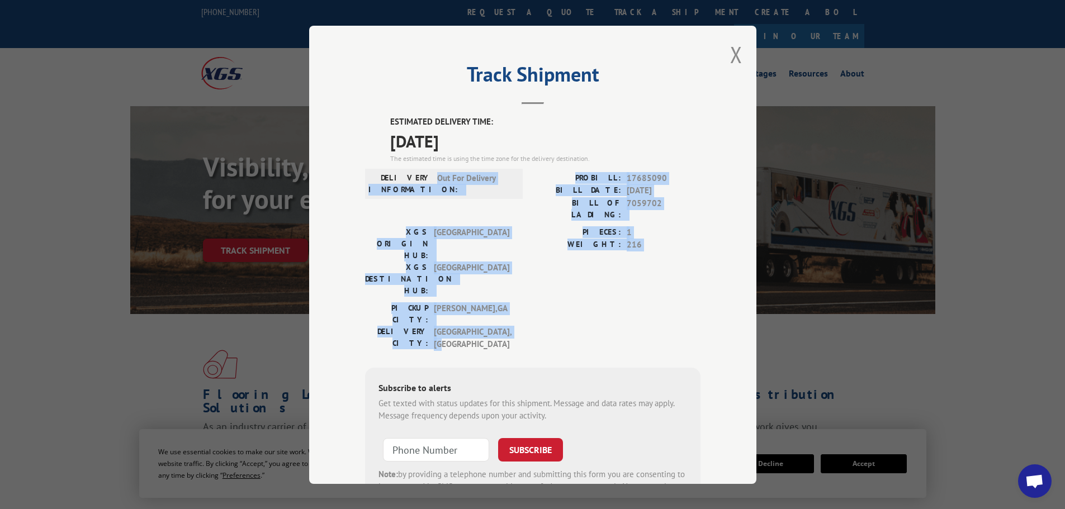
drag, startPoint x: 524, startPoint y: 272, endPoint x: 372, endPoint y: 196, distance: 169.7
click at [358, 197] on div "Track Shipment ESTIMATED DELIVERY TIME: [DATE] The estimated time is using the …" at bounding box center [532, 255] width 447 height 458
click at [702, 243] on div "Track Shipment ESTIMATED DELIVERY TIME: [DATE] The estimated time is using the …" at bounding box center [532, 255] width 447 height 458
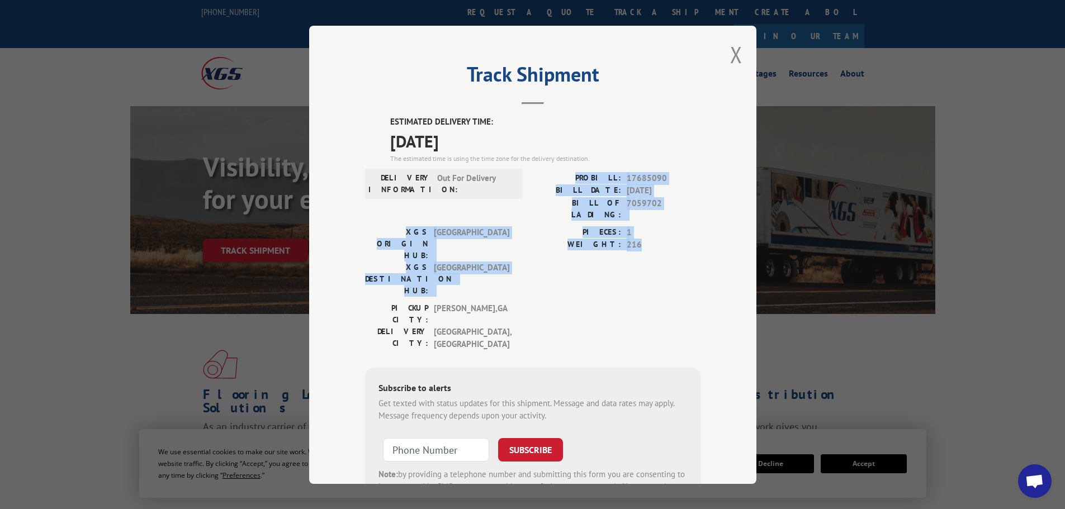
drag, startPoint x: 659, startPoint y: 243, endPoint x: 545, endPoint y: 207, distance: 119.7
click at [550, 187] on div "ESTIMATED DELIVERY TIME: [DATE] The estimated time is using the time zone for t…" at bounding box center [532, 318] width 335 height 404
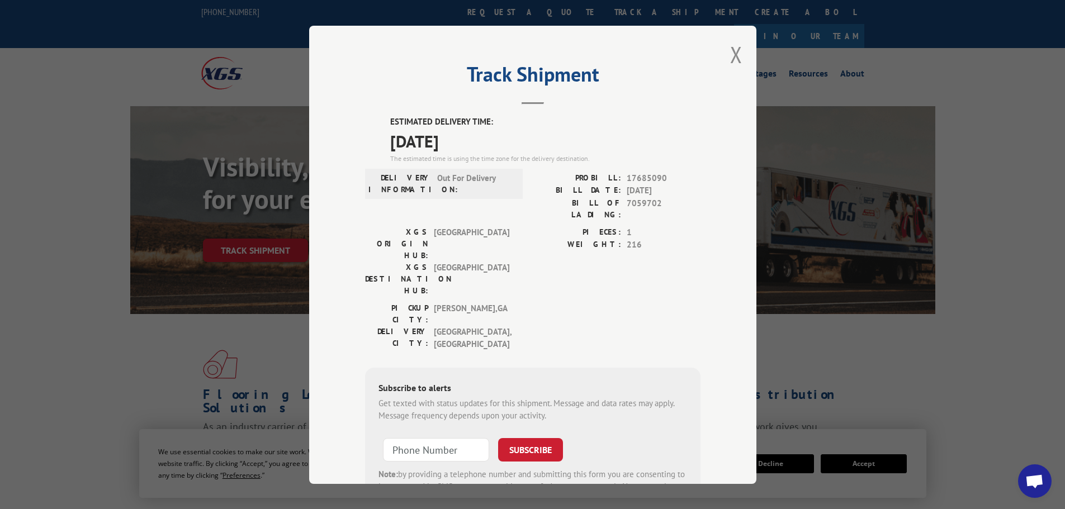
drag, startPoint x: 523, startPoint y: 290, endPoint x: 506, endPoint y: 283, distance: 17.9
click at [520, 288] on div "ESTIMATED DELIVERY TIME: [DATE] The estimated time is using the time zone for t…" at bounding box center [532, 318] width 335 height 404
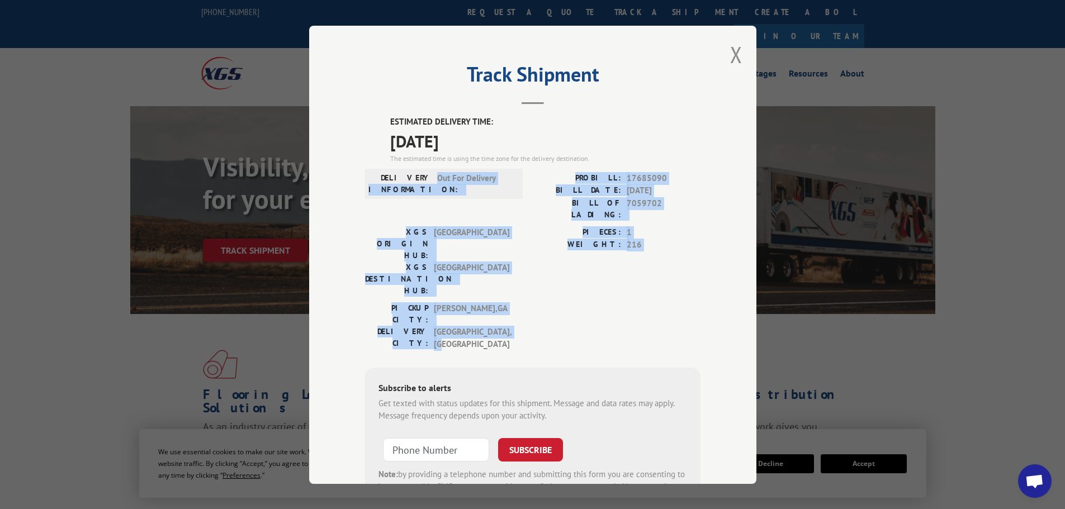
drag, startPoint x: 497, startPoint y: 279, endPoint x: 351, endPoint y: 207, distance: 163.2
click at [351, 207] on div "Track Shipment ESTIMATED DELIVERY TIME: [DATE] The estimated time is using the …" at bounding box center [532, 255] width 447 height 458
drag, startPoint x: 702, startPoint y: 249, endPoint x: 692, endPoint y: 248, distance: 9.5
click at [701, 249] on div "Track Shipment ESTIMATED DELIVERY TIME: [DATE] The estimated time is using the …" at bounding box center [532, 255] width 447 height 458
click at [684, 240] on span "216" at bounding box center [664, 245] width 74 height 13
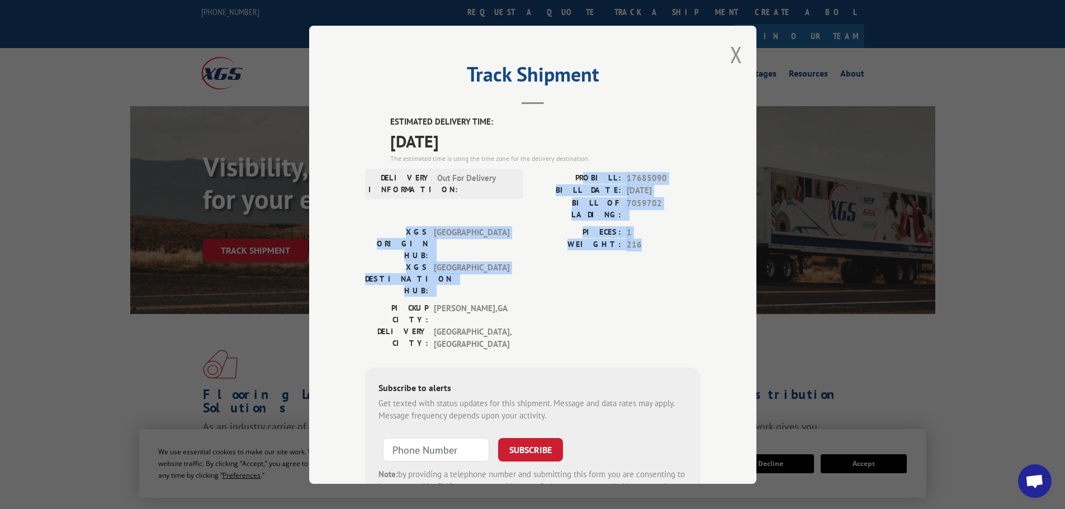
drag, startPoint x: 697, startPoint y: 239, endPoint x: 594, endPoint y: 176, distance: 121.3
click at [595, 176] on div "Track Shipment ESTIMATED DELIVERY TIME: [DATE] The estimated time is using the …" at bounding box center [532, 255] width 447 height 458
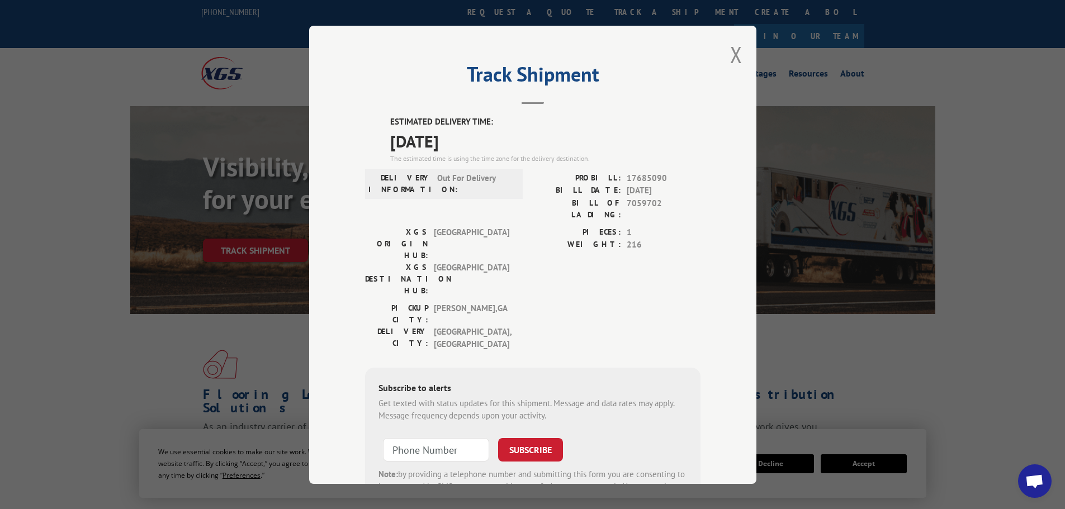
click at [586, 176] on label "PROBILL:" at bounding box center [577, 178] width 88 height 13
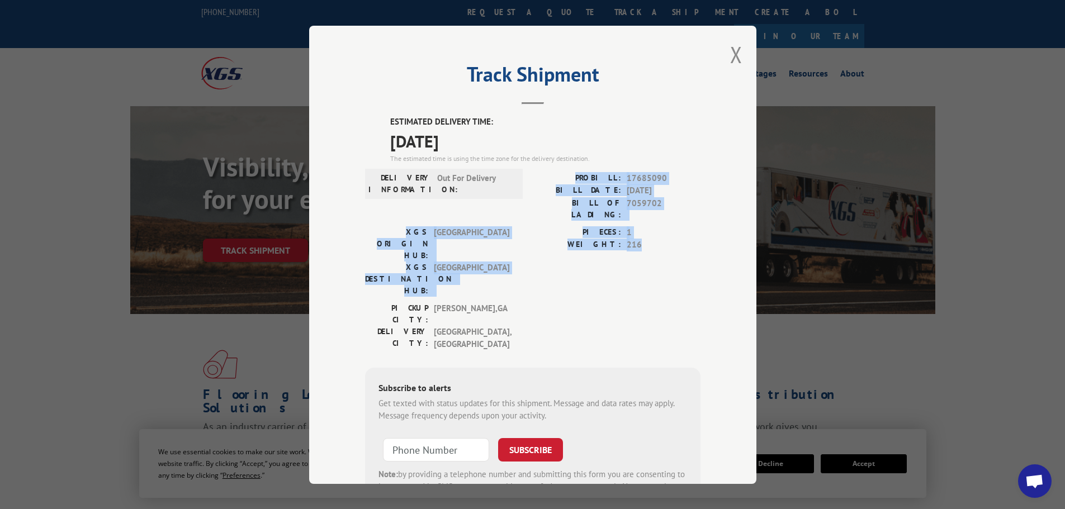
drag, startPoint x: 632, startPoint y: 232, endPoint x: 586, endPoint y: 171, distance: 77.0
click at [586, 171] on div "ESTIMATED DELIVERY TIME: [DATE] The estimated time is using the time zone for t…" at bounding box center [532, 318] width 335 height 404
click at [652, 211] on div "PROBILL: 17685090 BILL DATE: [DATE] BILL OF LADING: 7059702" at bounding box center [617, 199] width 168 height 54
drag, startPoint x: 647, startPoint y: 236, endPoint x: 575, endPoint y: 173, distance: 96.6
click at [572, 167] on div "ESTIMATED DELIVERY TIME: [DATE] The estimated time is using the time zone for t…" at bounding box center [532, 318] width 335 height 404
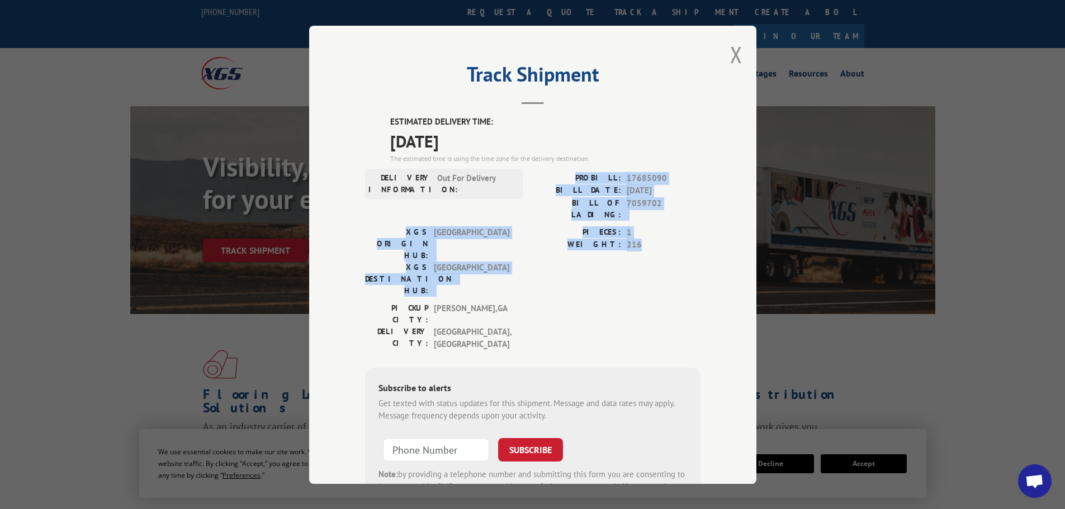
click at [643, 239] on span "216" at bounding box center [664, 245] width 74 height 13
drag, startPoint x: 647, startPoint y: 238, endPoint x: 565, endPoint y: 179, distance: 101.0
click at [563, 175] on div "ESTIMATED DELIVERY TIME: [DATE] The estimated time is using the time zone for t…" at bounding box center [532, 318] width 335 height 404
click at [555, 190] on label "BILL DATE:" at bounding box center [577, 190] width 88 height 13
